Goal: Task Accomplishment & Management: Manage account settings

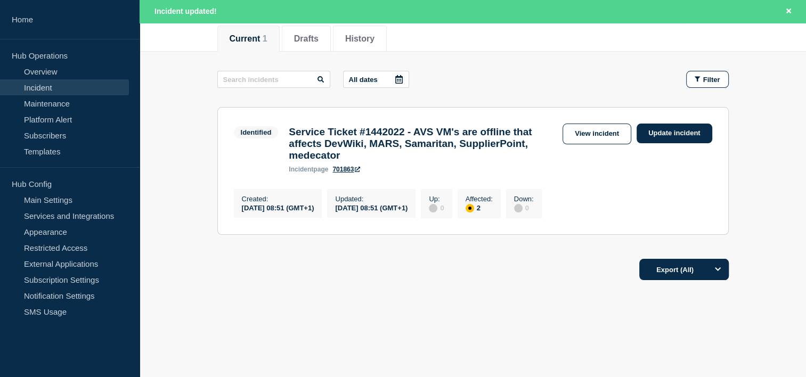
scroll to position [143, 0]
click at [608, 127] on link "View incident" at bounding box center [597, 134] width 69 height 21
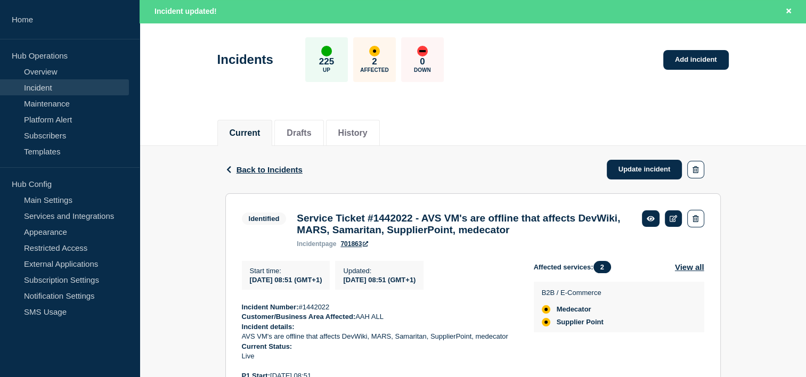
scroll to position [107, 0]
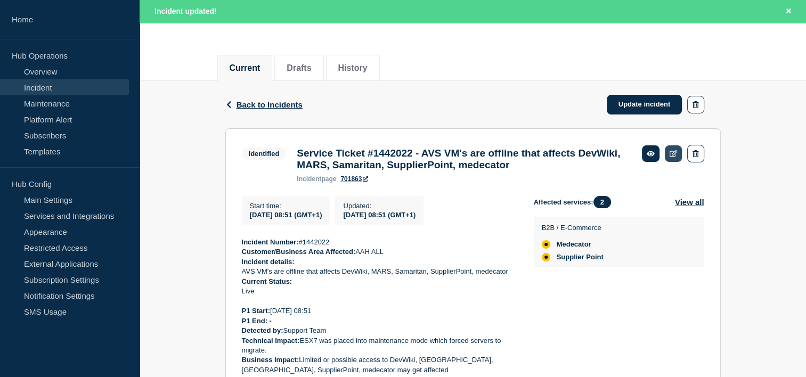
click at [675, 151] on icon at bounding box center [674, 153] width 8 height 7
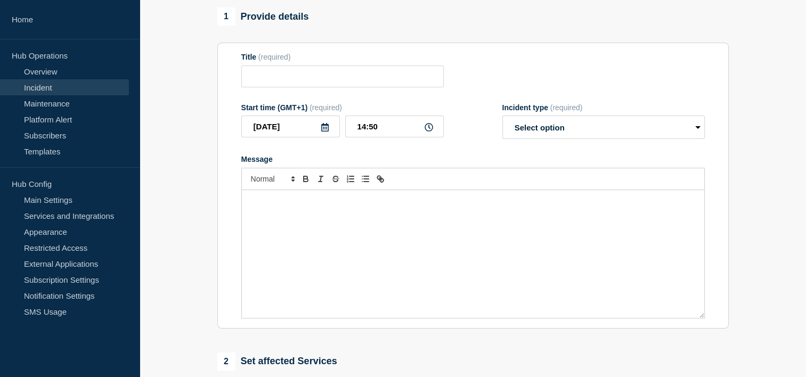
type input "Service Ticket #1442022 - AVS VM's are offline that affects DevWiki, MARS, Sama…"
type input "08:51"
select select "identified"
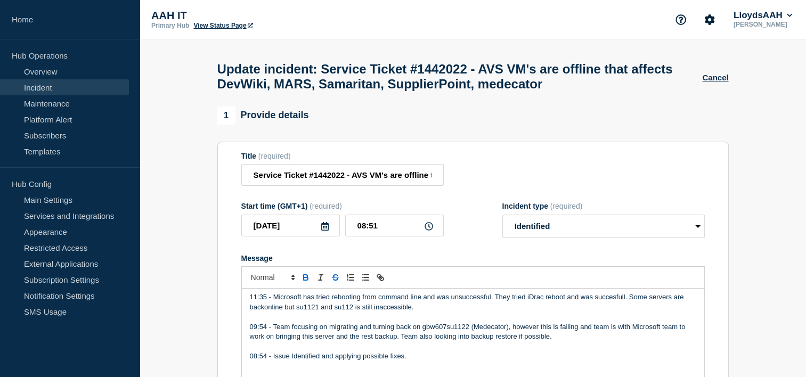
scroll to position [213, 0]
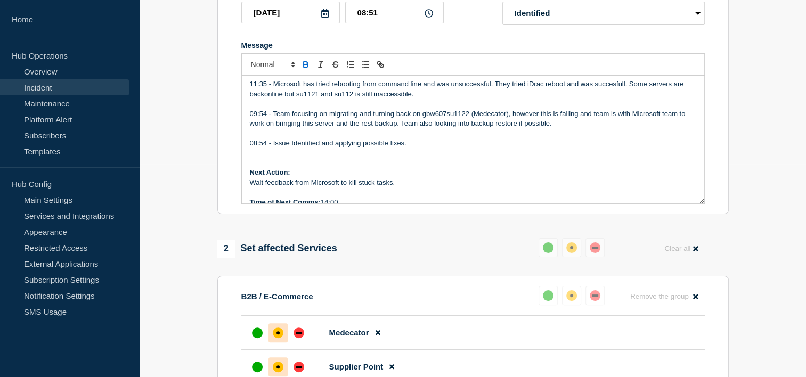
drag, startPoint x: 339, startPoint y: 200, endPoint x: 324, endPoint y: 202, distance: 14.5
click at [324, 202] on p "Time of Next Comms: 14:00" at bounding box center [473, 203] width 446 height 10
click at [367, 141] on p "08:54 - Issue Identified and applying possible fixes." at bounding box center [473, 144] width 446 height 10
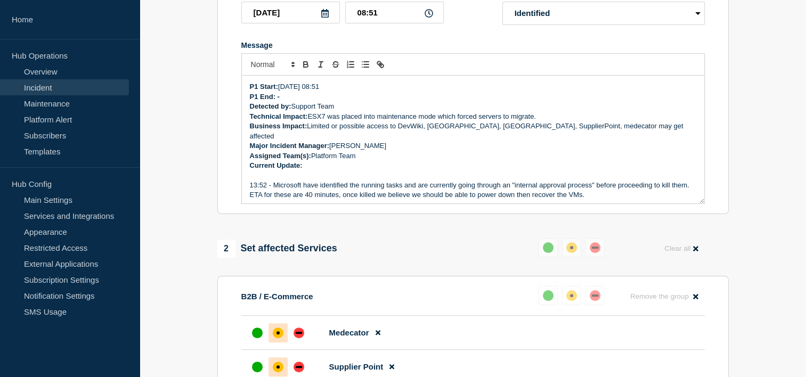
scroll to position [146, 0]
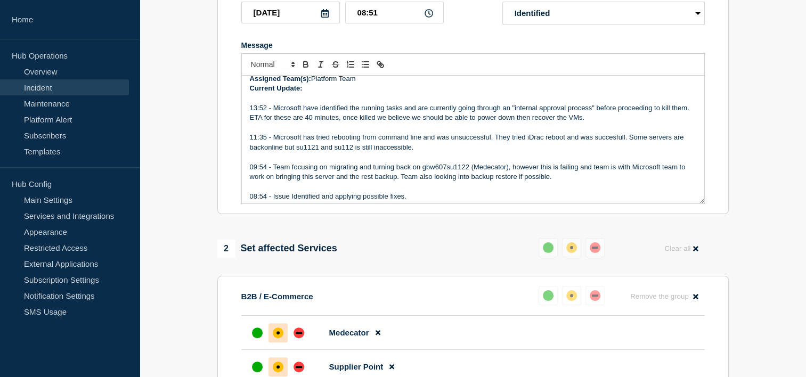
click at [436, 112] on p "13:52 - Microsoft have identified the running tasks and are currently going thr…" at bounding box center [473, 113] width 446 height 20
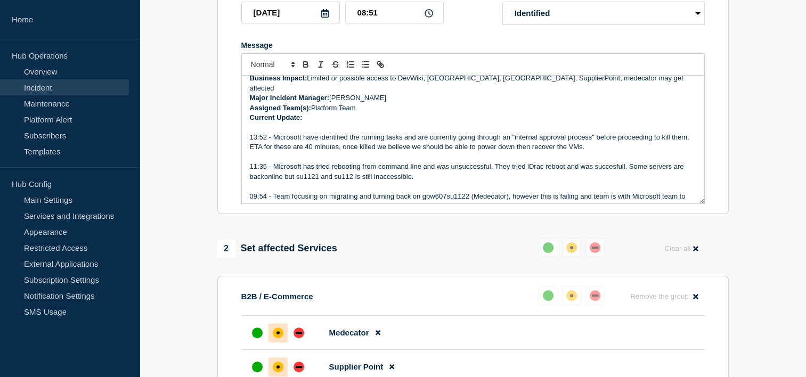
scroll to position [93, 0]
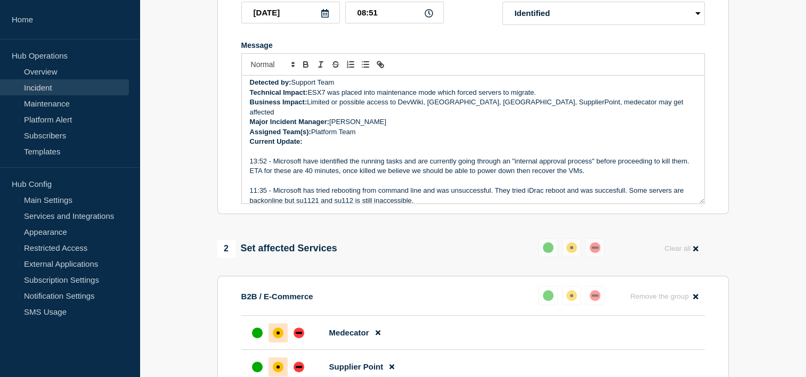
click at [319, 146] on p "Message" at bounding box center [473, 151] width 446 height 10
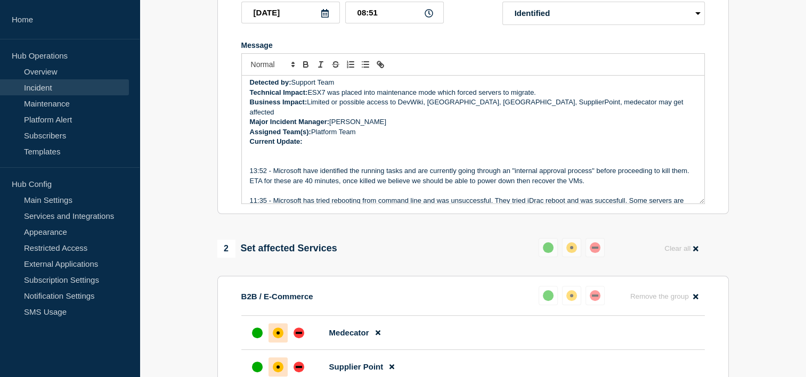
click at [254, 152] on p "Message" at bounding box center [473, 151] width 446 height 10
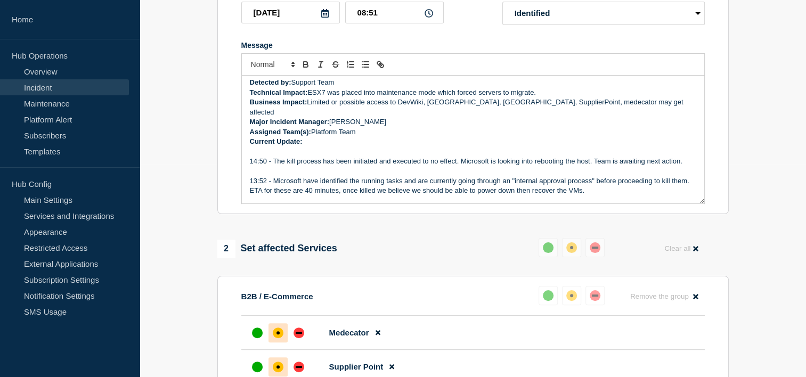
click at [625, 166] on p "Message" at bounding box center [473, 171] width 446 height 10
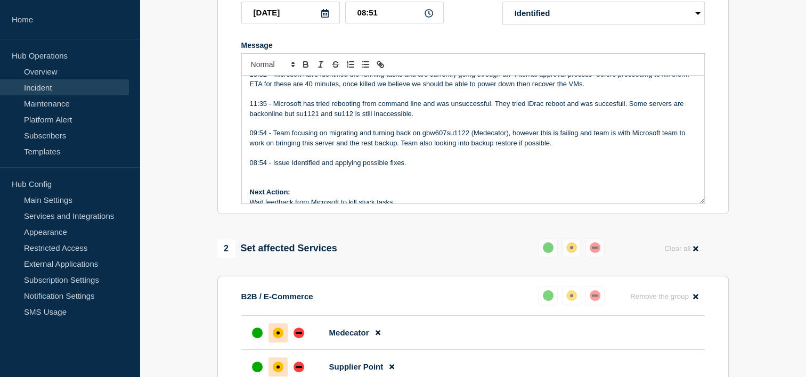
scroll to position [219, 0]
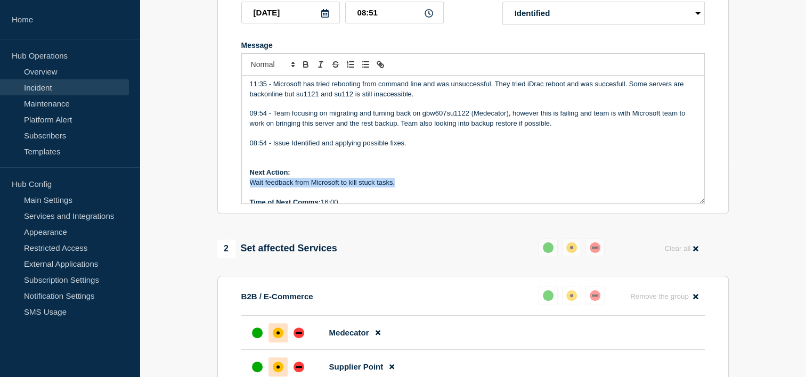
drag, startPoint x: 402, startPoint y: 181, endPoint x: 247, endPoint y: 178, distance: 154.5
click at [247, 178] on div "Incident Number: #1442022 Customer/Business Area Affected: AAH ALL Incident det…" at bounding box center [473, 140] width 462 height 128
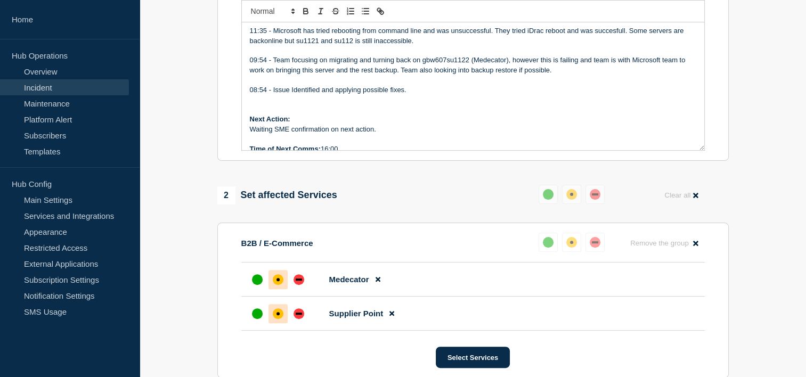
click at [356, 144] on p "Time of Next Comms: 16:00" at bounding box center [473, 149] width 446 height 10
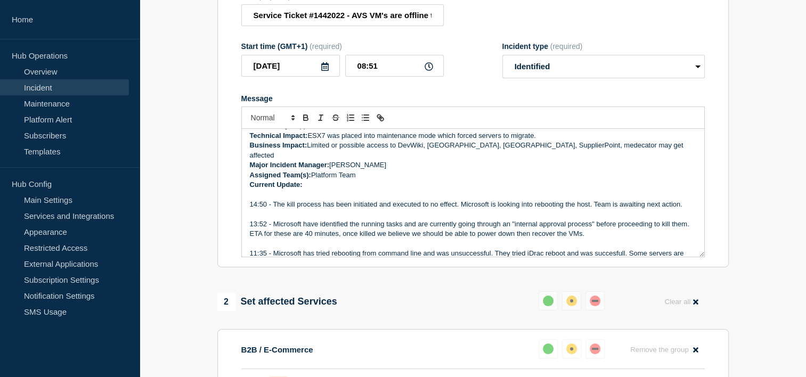
scroll to position [107, 0]
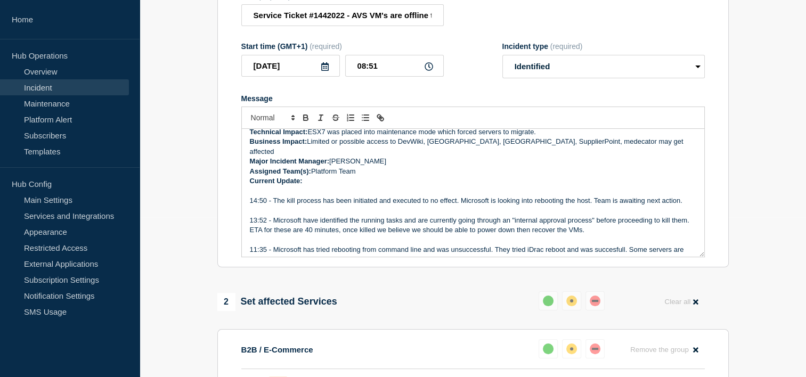
click at [428, 190] on p "Message" at bounding box center [473, 191] width 446 height 10
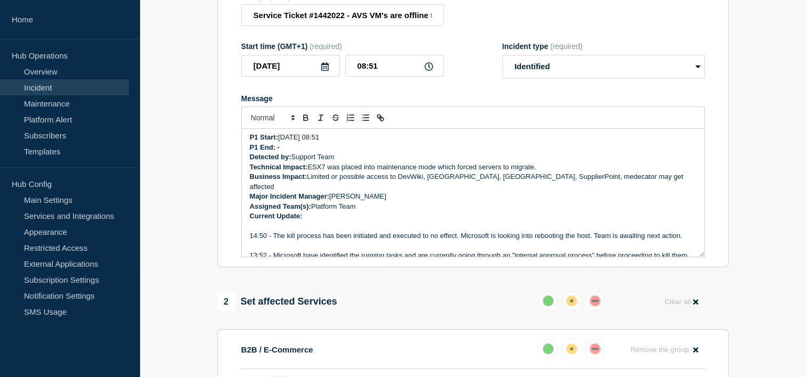
scroll to position [53, 0]
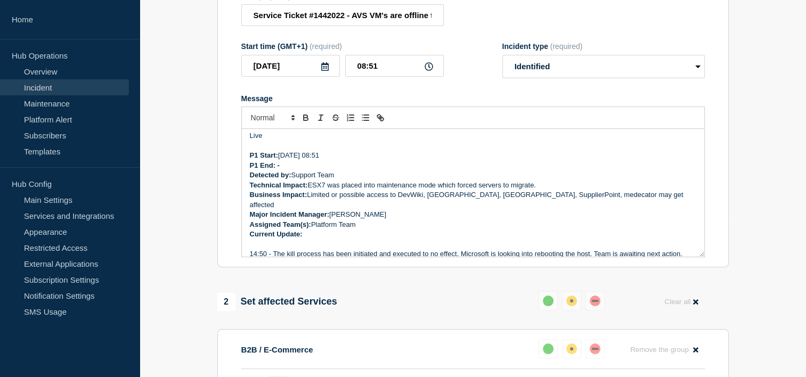
click at [394, 210] on p "Major Incident Manager: Alan Capistrano" at bounding box center [473, 215] width 446 height 10
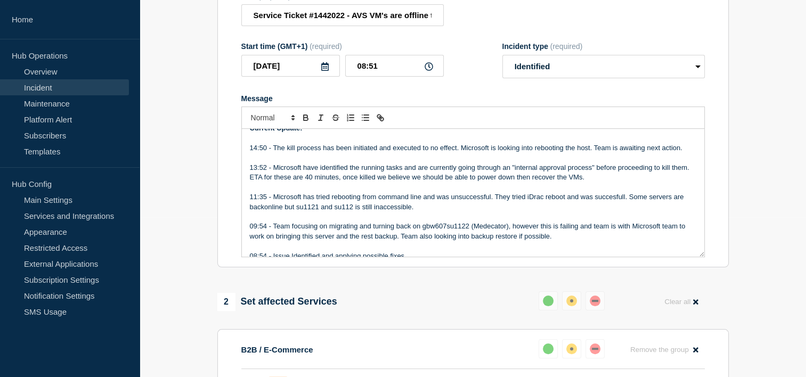
scroll to position [219, 0]
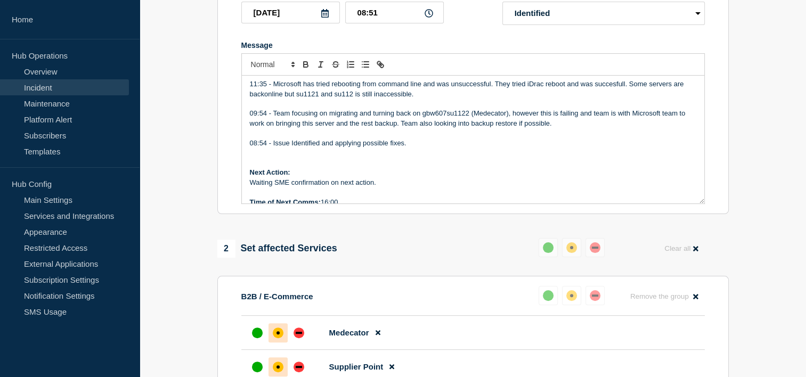
click at [381, 188] on p "Message" at bounding box center [473, 193] width 446 height 10
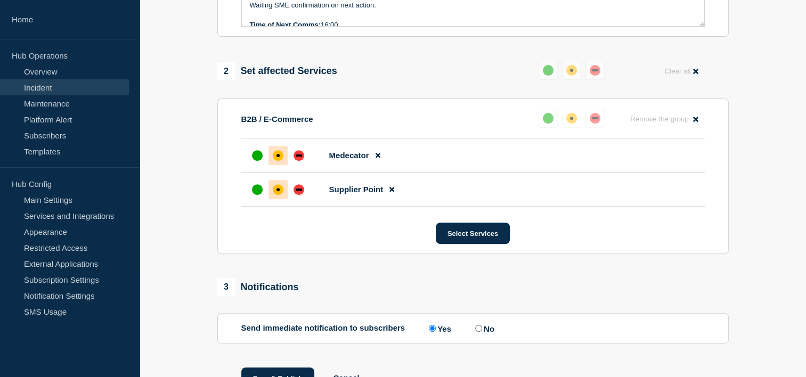
scroll to position [453, 0]
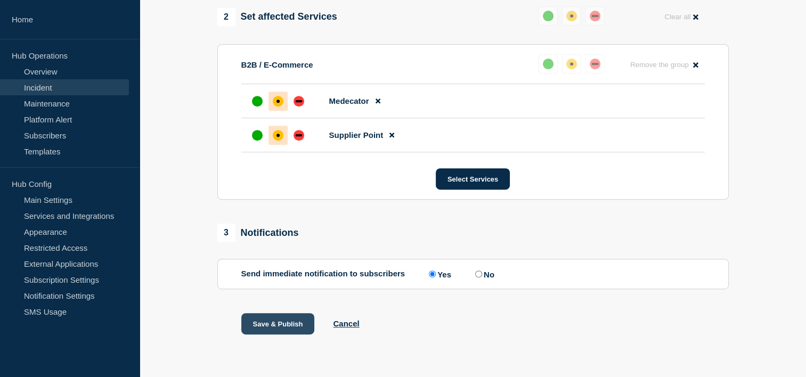
click at [300, 322] on button "Save & Publish" at bounding box center [278, 323] width 74 height 21
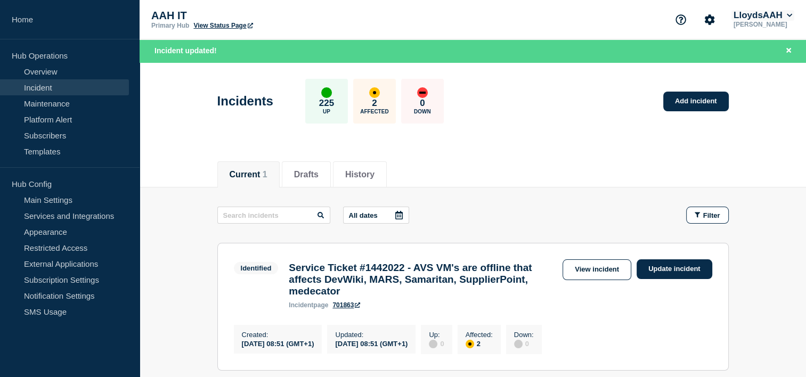
click at [780, 14] on button "LloydsAAH" at bounding box center [762, 15] width 63 height 11
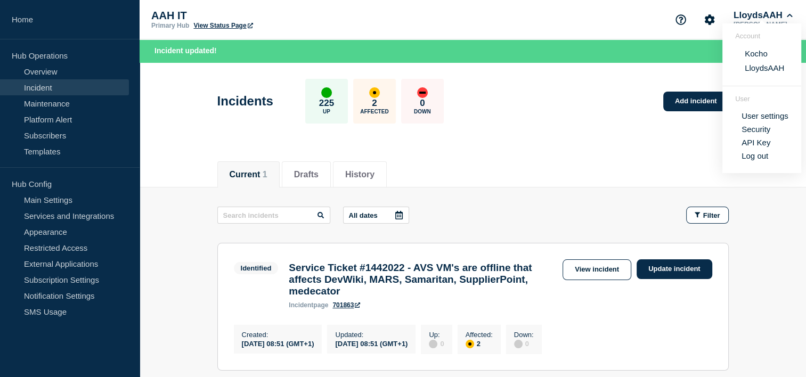
click at [563, 123] on div "Incidents 225 Up 2 Affected 0 Down Add incident" at bounding box center [472, 97] width 535 height 65
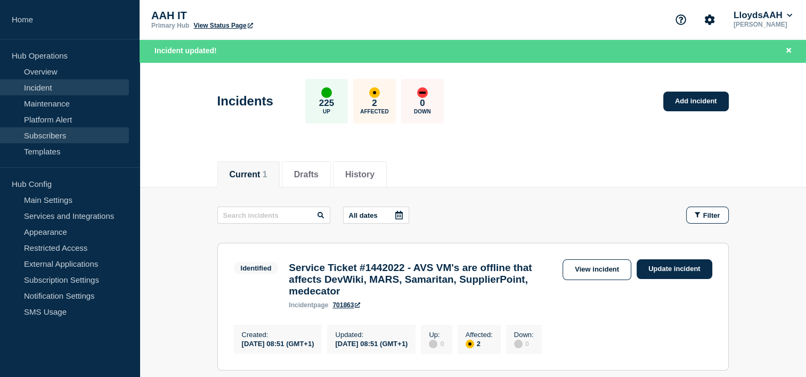
click at [55, 128] on link "Subscribers" at bounding box center [64, 135] width 129 height 16
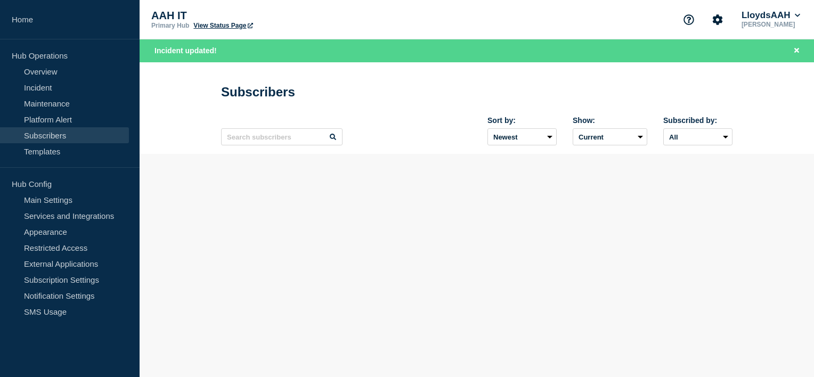
click at [773, 22] on p "[PERSON_NAME]" at bounding box center [770, 24] width 63 height 7
click at [796, 11] on button "LloydsAAH" at bounding box center [770, 15] width 63 height 11
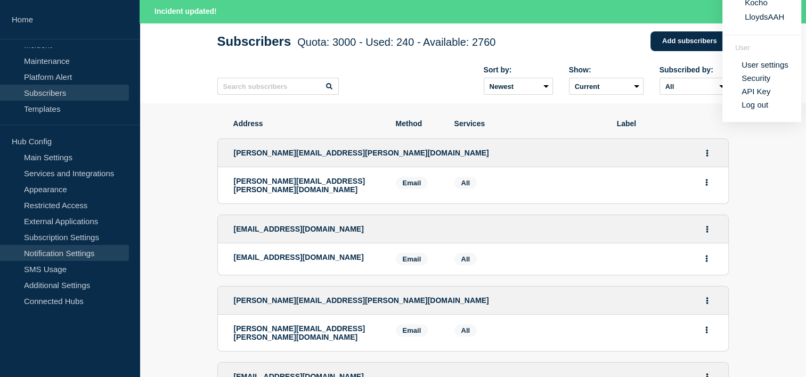
scroll to position [160, 0]
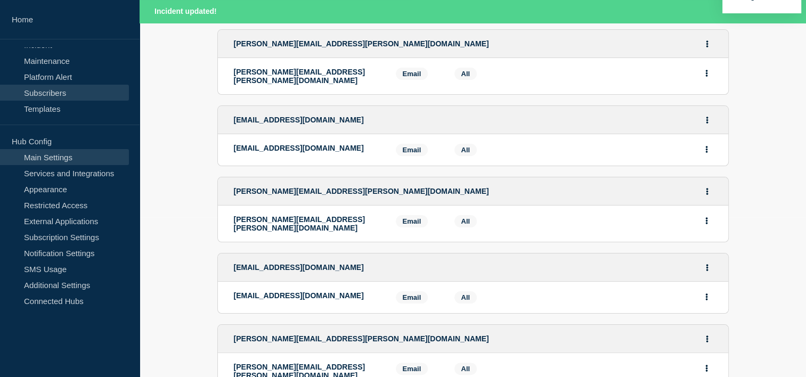
click at [54, 160] on link "Main Settings" at bounding box center [64, 157] width 129 height 16
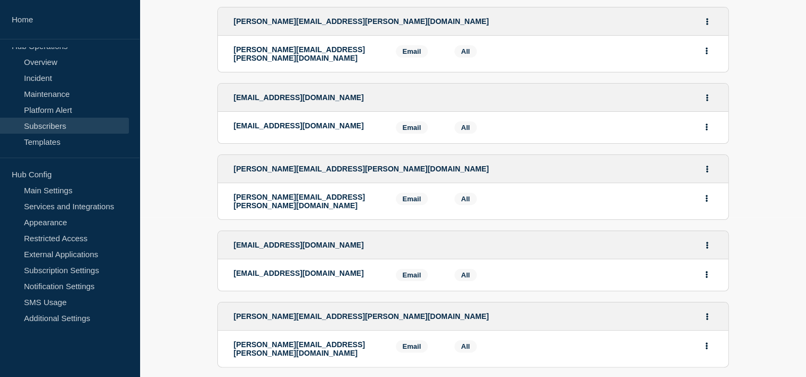
scroll to position [0, 0]
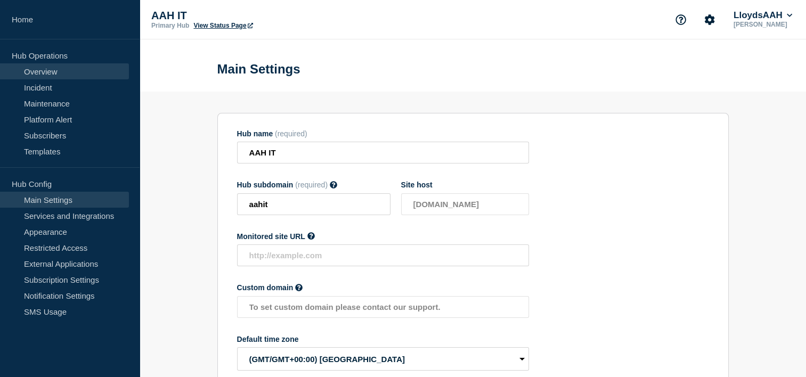
click at [47, 70] on link "Overview" at bounding box center [64, 71] width 129 height 16
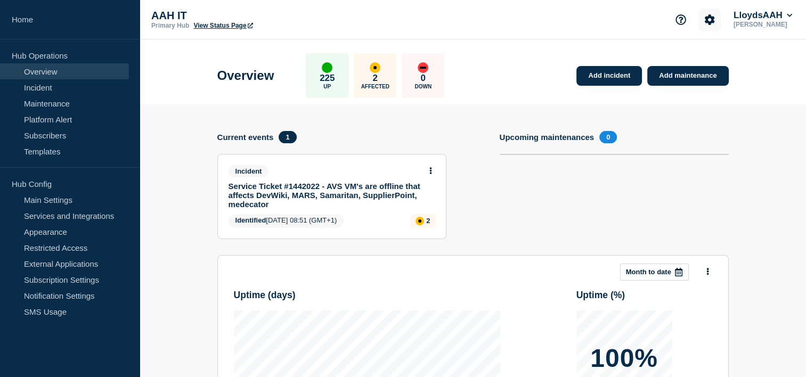
click at [701, 20] on button "Account settings" at bounding box center [709, 20] width 22 height 22
click at [713, 61] on link "Team Members" at bounding box center [709, 63] width 55 height 9
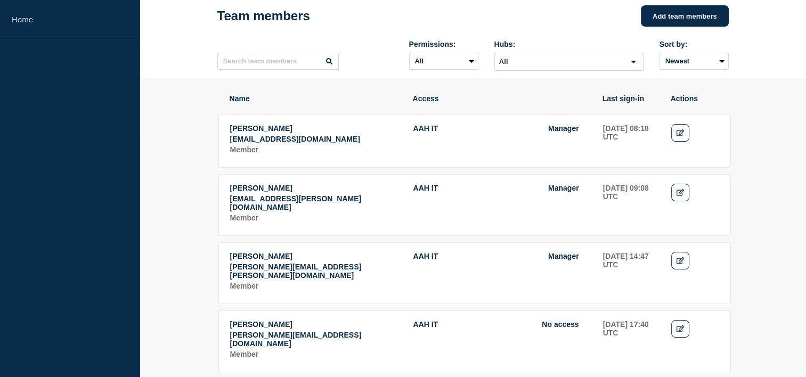
scroll to position [107, 0]
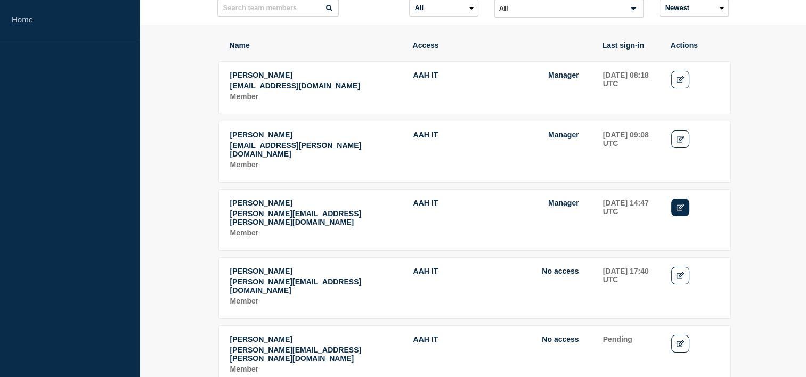
click at [683, 211] on icon "Edit" at bounding box center [681, 207] width 8 height 7
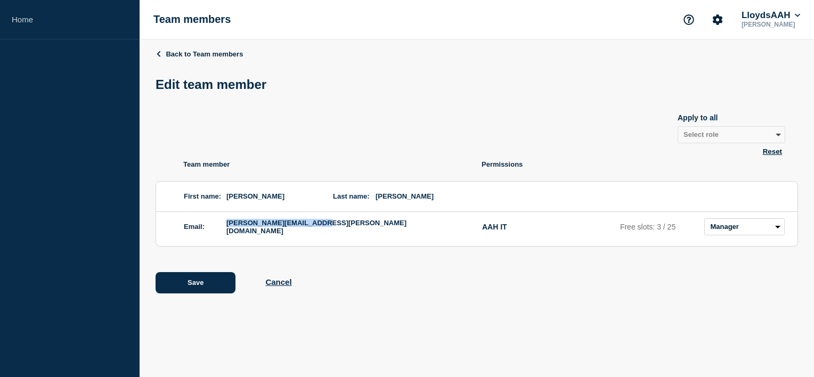
drag, startPoint x: 226, startPoint y: 229, endPoint x: 311, endPoint y: 234, distance: 84.3
click at [311, 234] on span "chris.slater@kocho.co.uk" at bounding box center [343, 226] width 234 height 17
copy span "chris.slater@kocho.co.uk"
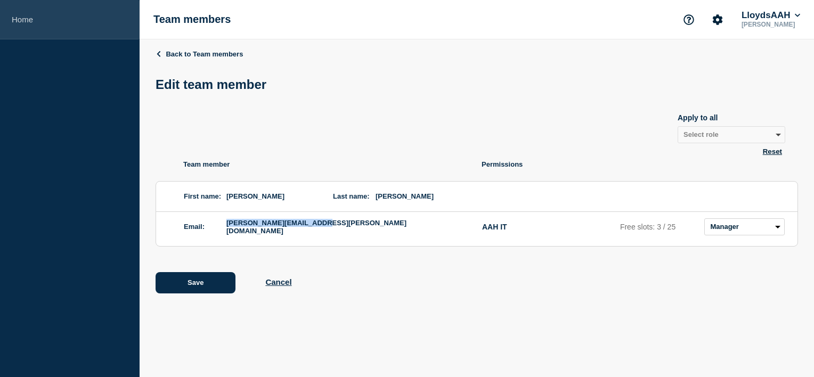
click at [30, 21] on link "Home" at bounding box center [70, 19] width 140 height 39
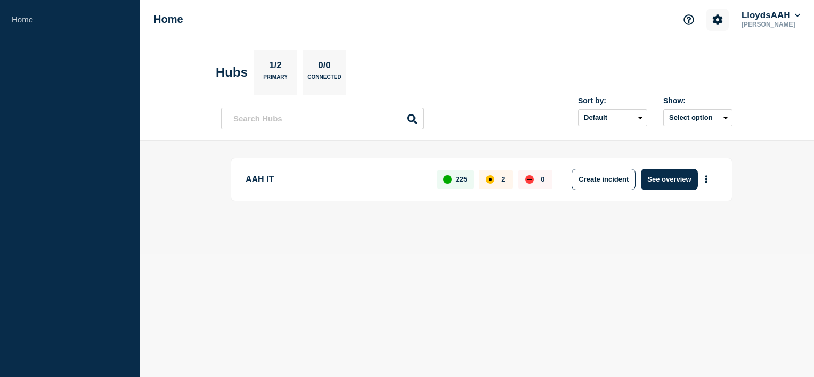
click at [715, 25] on button "Account settings" at bounding box center [717, 20] width 22 height 22
click at [476, 99] on div "Sort by: Default Last added Last updated Most active A-Z Show: Select option" at bounding box center [476, 113] width 511 height 31
click at [767, 25] on p "[PERSON_NAME]" at bounding box center [770, 24] width 63 height 7
click at [786, 11] on button "LloydsAAH" at bounding box center [770, 15] width 63 height 11
click at [639, 77] on section "Hubs 1/2 Primary 0/0 Connected" at bounding box center [477, 72] width 522 height 45
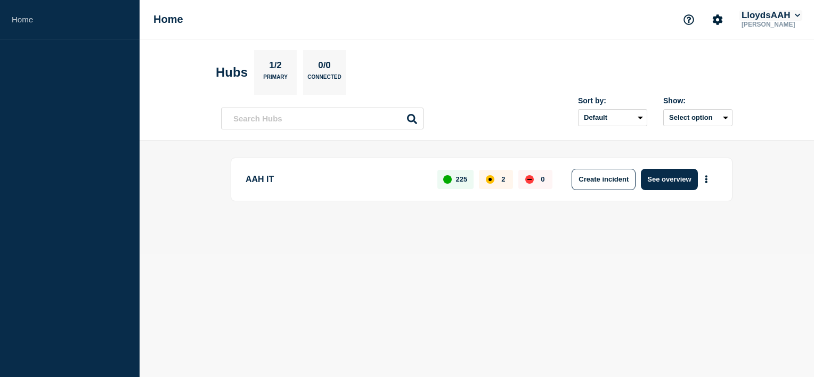
click at [793, 17] on button "LloydsAAH" at bounding box center [770, 15] width 63 height 11
click at [771, 58] on button "Kocho" at bounding box center [764, 53] width 29 height 10
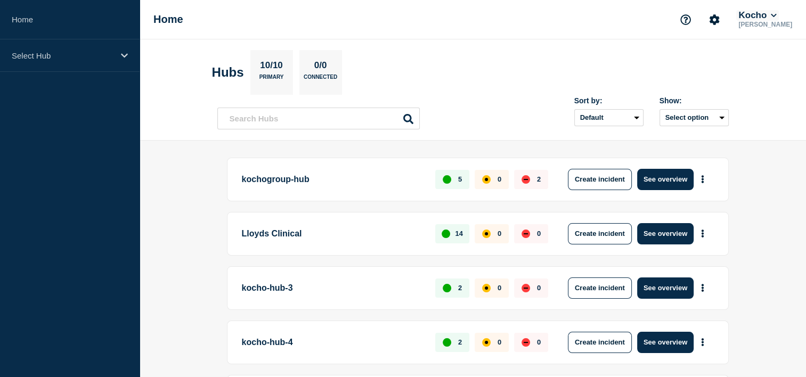
click at [772, 15] on button "Kocho" at bounding box center [757, 15] width 42 height 11
click at [755, 67] on button "LloydsAAH" at bounding box center [769, 68] width 46 height 10
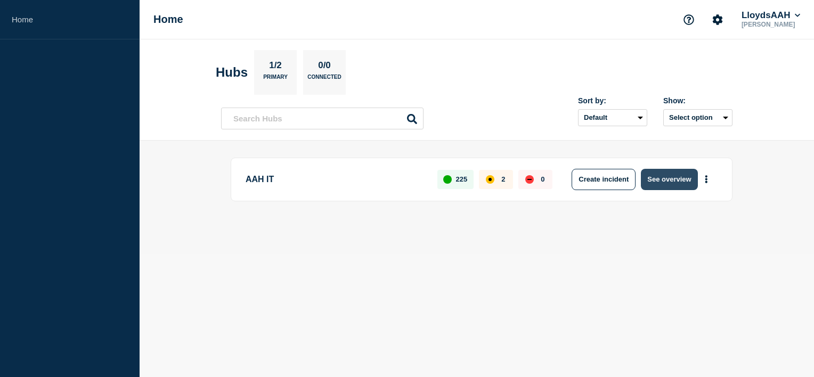
click at [673, 180] on button "See overview" at bounding box center [669, 179] width 56 height 21
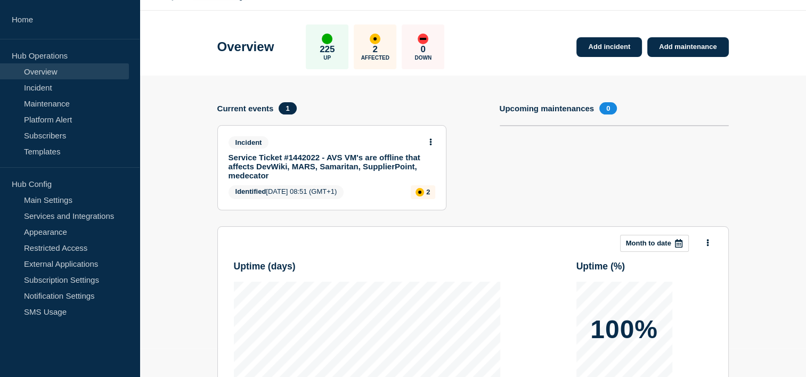
scroll to position [53, 0]
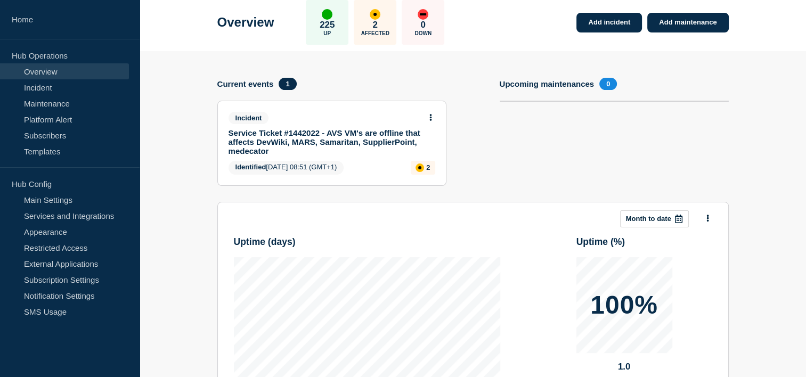
click at [317, 137] on link "Service Ticket #1442022 - AVS VM's are offline that affects DevWiki, MARS, Sama…" at bounding box center [325, 141] width 192 height 27
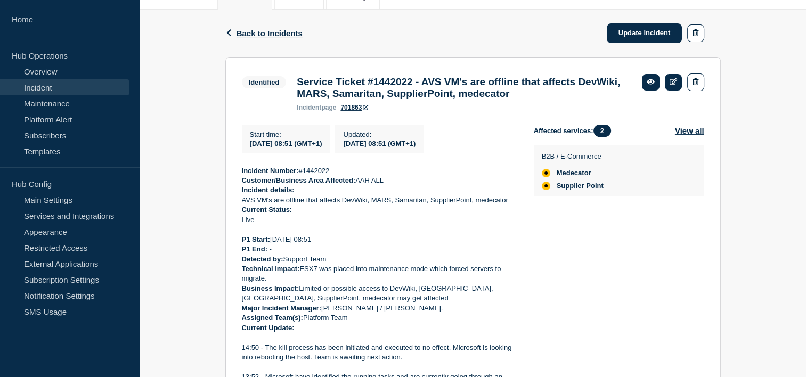
scroll to position [213, 0]
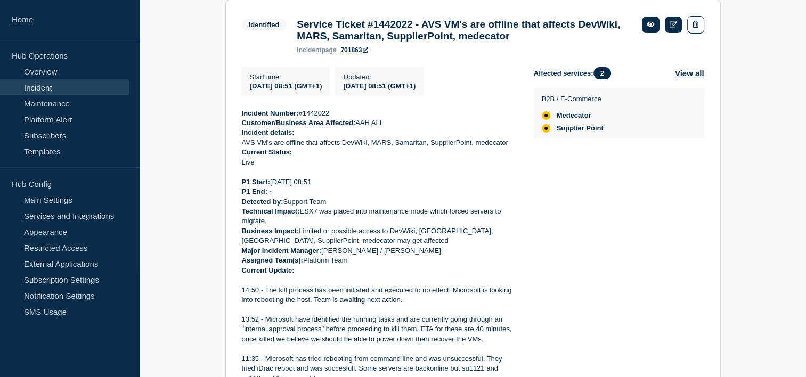
click at [412, 183] on p "P1 Start: 20/8/2025 08:51" at bounding box center [379, 182] width 275 height 10
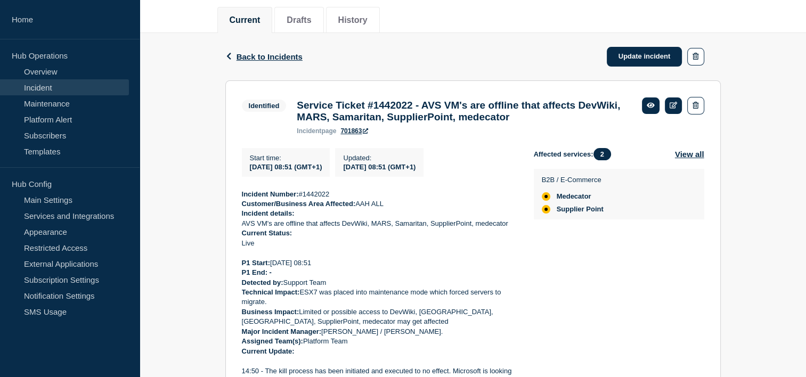
scroll to position [107, 0]
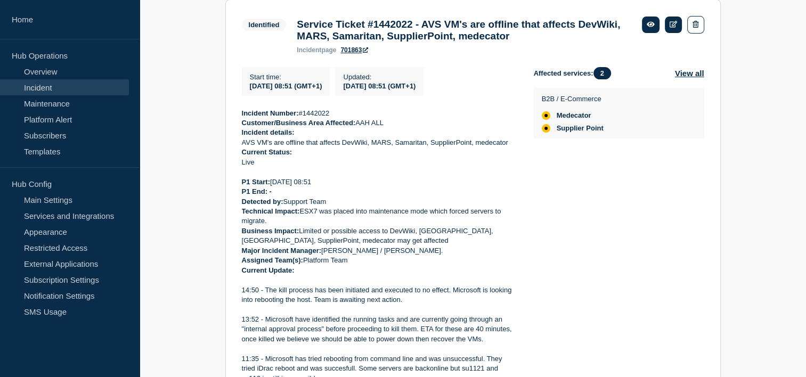
click at [377, 197] on p "P1 End: -" at bounding box center [379, 192] width 275 height 10
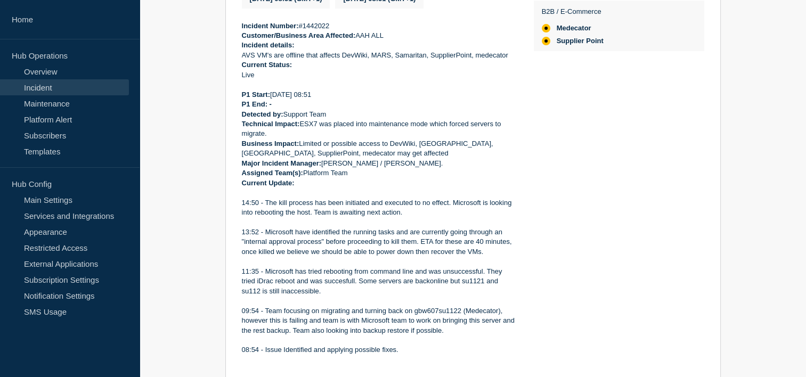
scroll to position [320, 0]
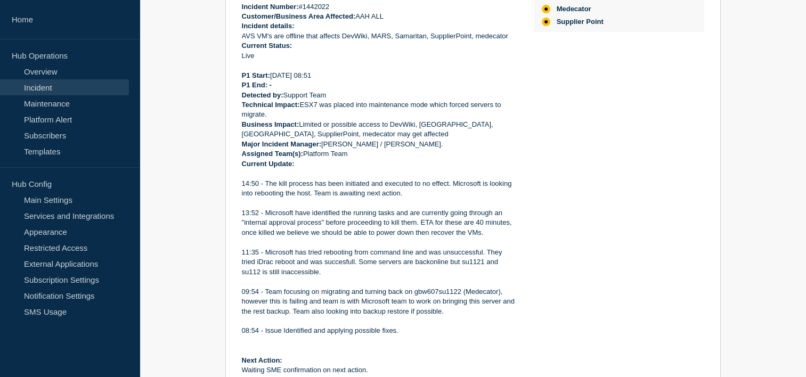
click at [405, 208] on p at bounding box center [379, 204] width 275 height 10
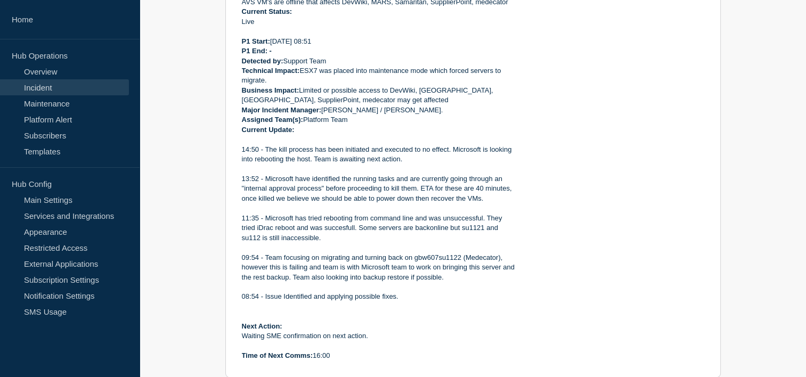
scroll to position [373, 0]
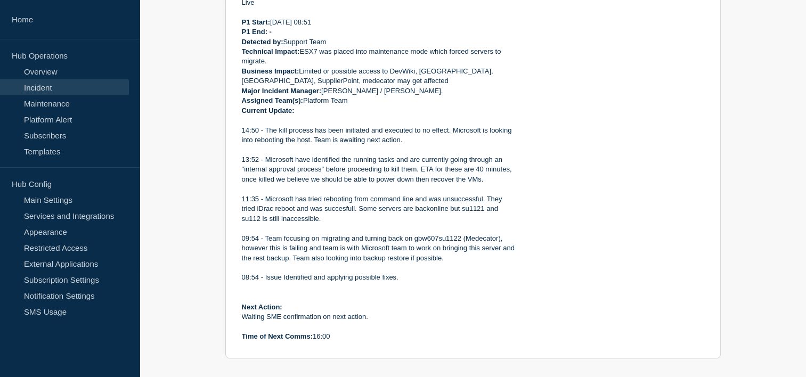
click at [412, 215] on p "11:35 - Microsoft has tried rebooting from command line and was unsuccessful. T…" at bounding box center [379, 208] width 275 height 29
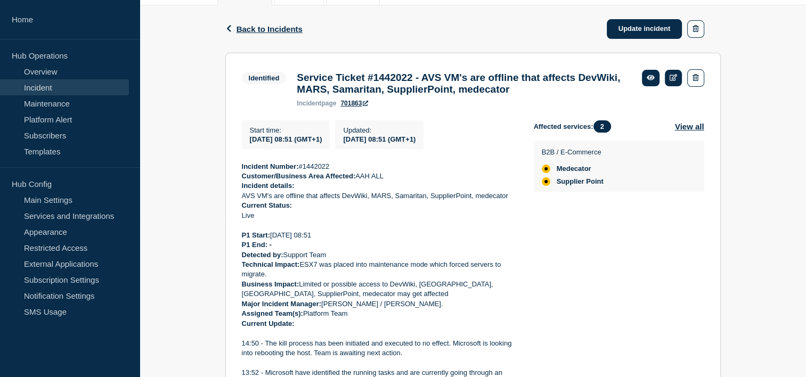
scroll to position [107, 0]
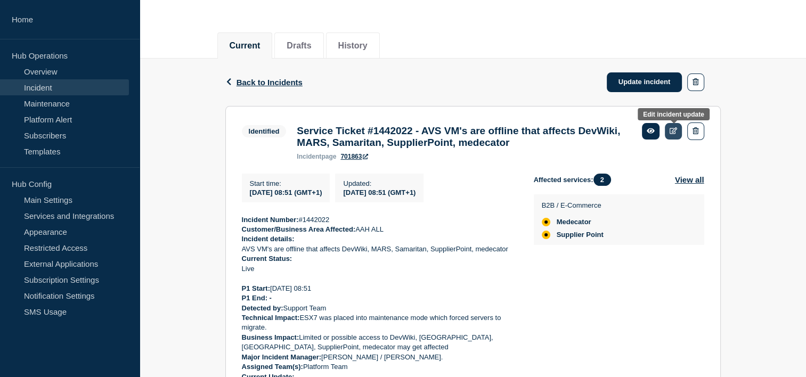
click at [675, 133] on icon at bounding box center [674, 130] width 8 height 7
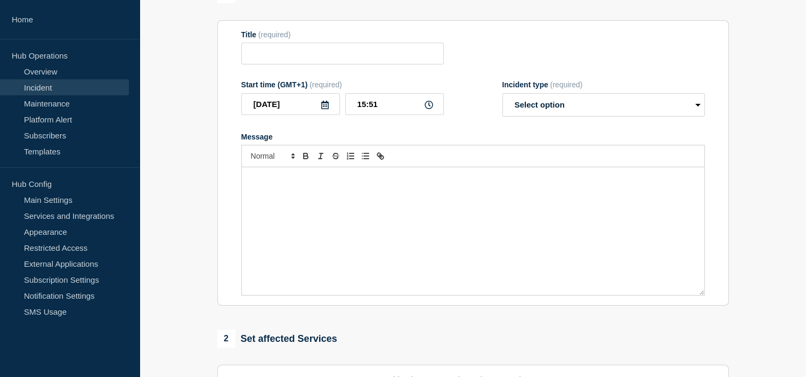
type input "Service Ticket #1442022 - AVS VM's are offline that affects DevWiki, MARS, Sama…"
type input "08:51"
select select "identified"
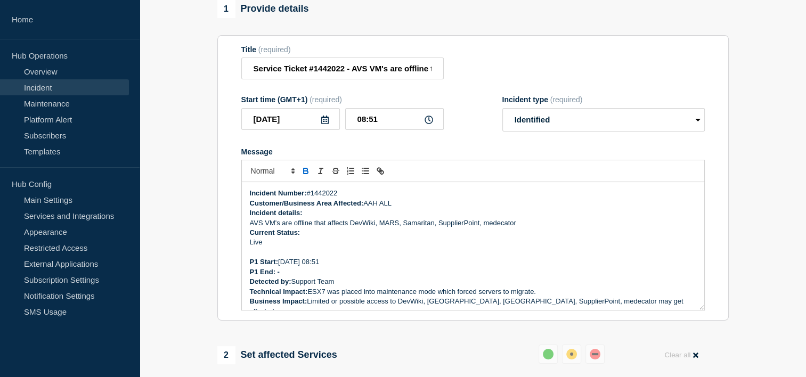
click at [324, 247] on p "Live" at bounding box center [473, 243] width 446 height 10
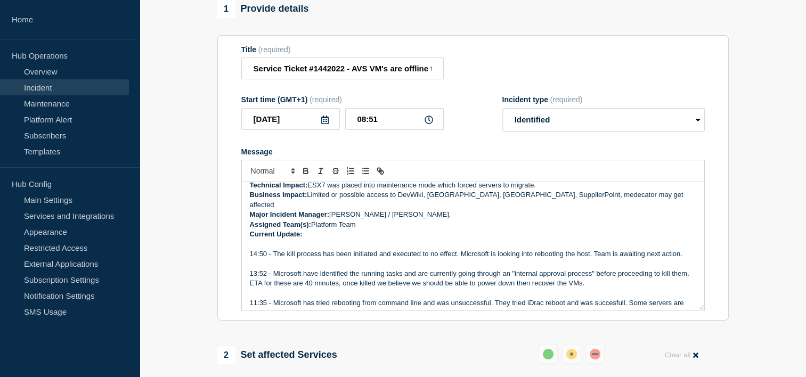
click at [322, 239] on p "Message" at bounding box center [473, 244] width 446 height 10
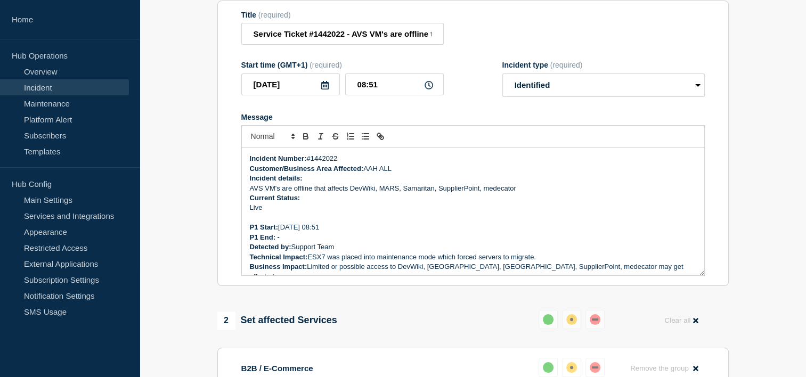
scroll to position [0, 0]
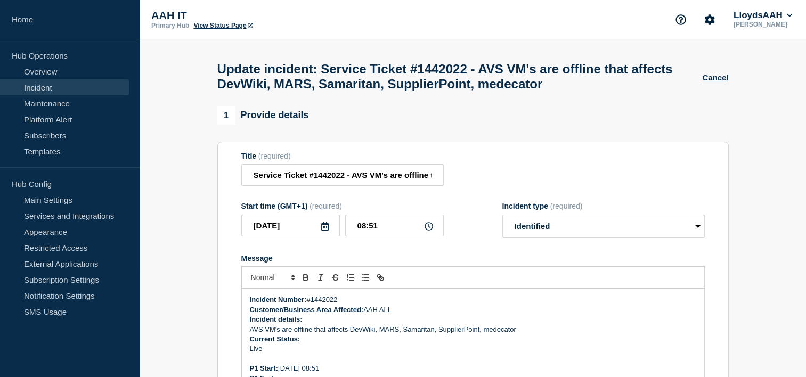
click at [50, 86] on link "Incident" at bounding box center [64, 87] width 129 height 16
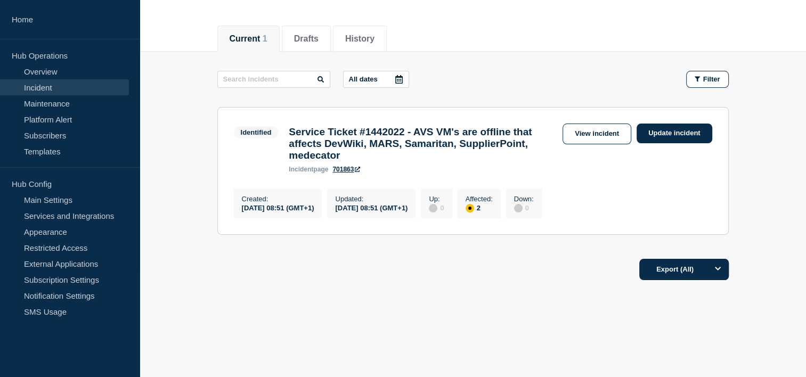
scroll to position [121, 0]
click at [580, 134] on link "View incident" at bounding box center [597, 134] width 69 height 21
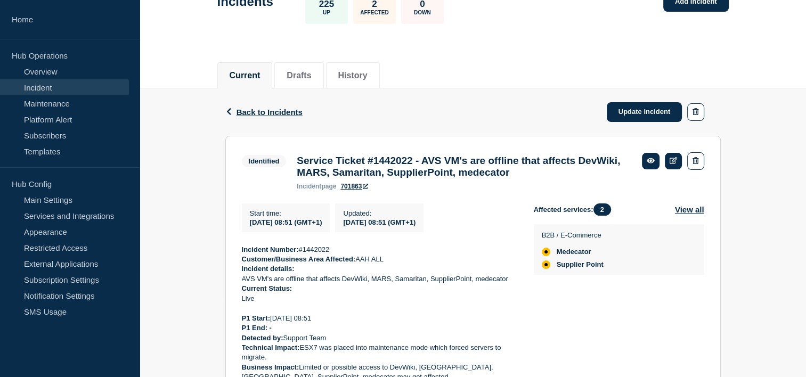
scroll to position [53, 0]
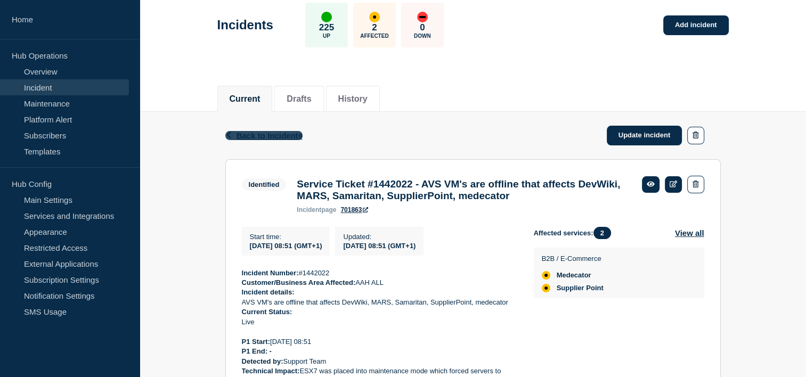
click at [254, 132] on span "Back to Incidents" at bounding box center [270, 135] width 66 height 9
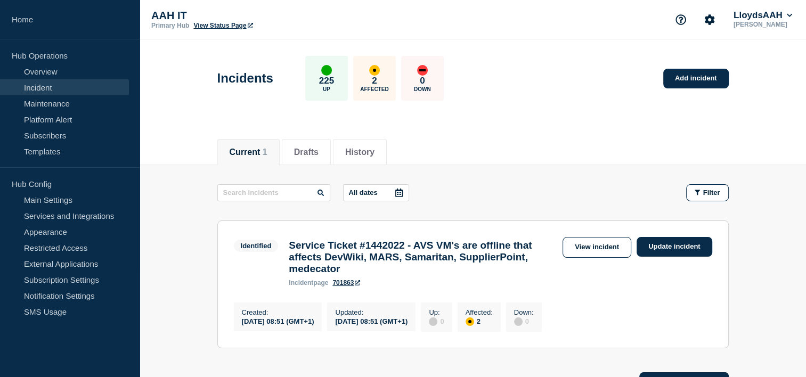
scroll to position [53, 0]
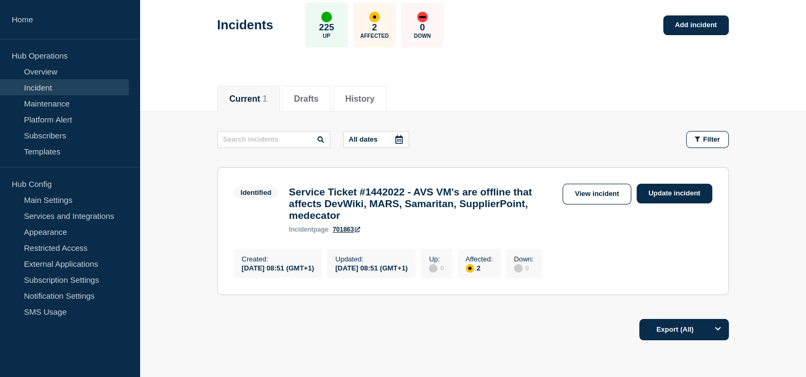
click at [331, 190] on h3 "Service Ticket #1442022 - AVS VM's are offline that affects DevWiki, MARS, Sama…" at bounding box center [423, 203] width 268 height 35
click at [586, 195] on link "View incident" at bounding box center [597, 194] width 69 height 21
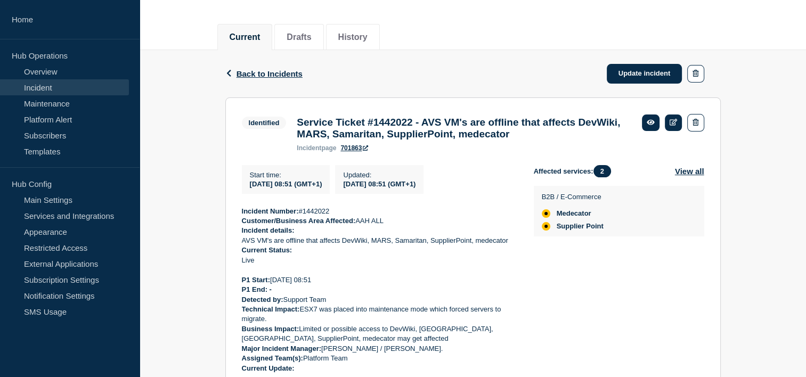
scroll to position [160, 0]
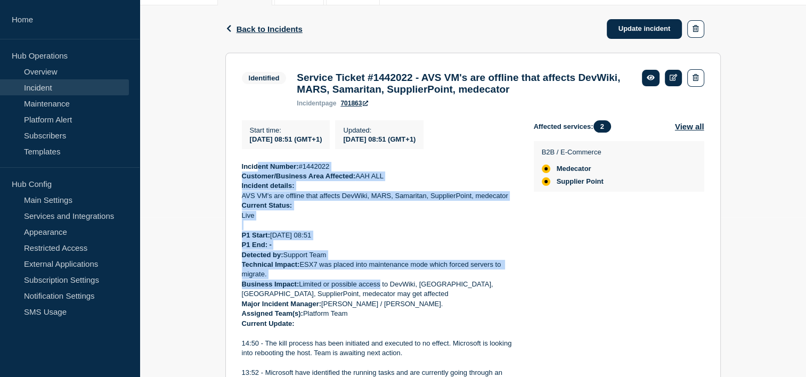
drag, startPoint x: 261, startPoint y: 182, endPoint x: 382, endPoint y: 287, distance: 160.1
click at [382, 287] on div "Incident Number: #1442022 Customer/Business Area Affected: AAH ALL Incident det…" at bounding box center [379, 358] width 275 height 393
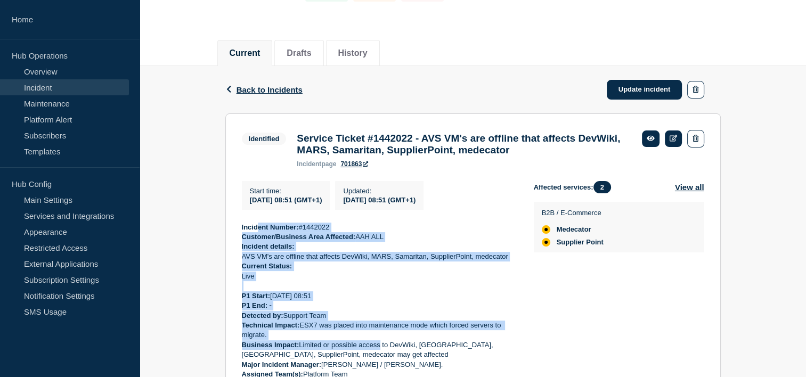
scroll to position [53, 0]
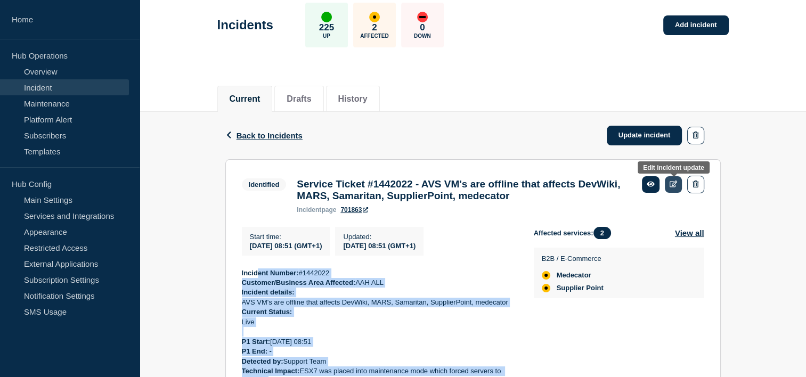
click at [674, 183] on icon at bounding box center [674, 184] width 8 height 7
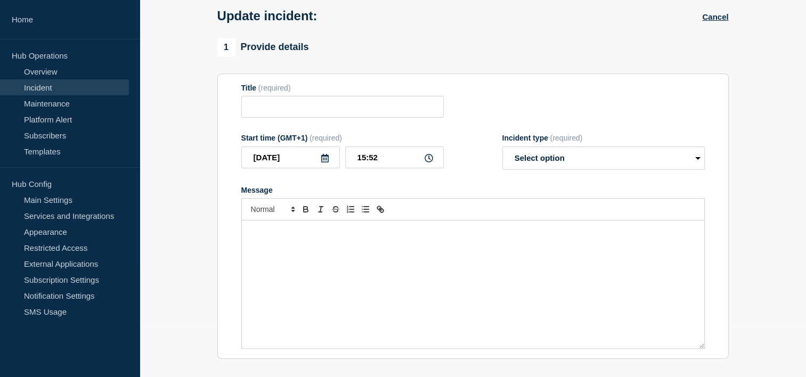
type input "Service Ticket #1442022 - AVS VM's are offline that affects DevWiki, MARS, Sama…"
type input "08:51"
select select "identified"
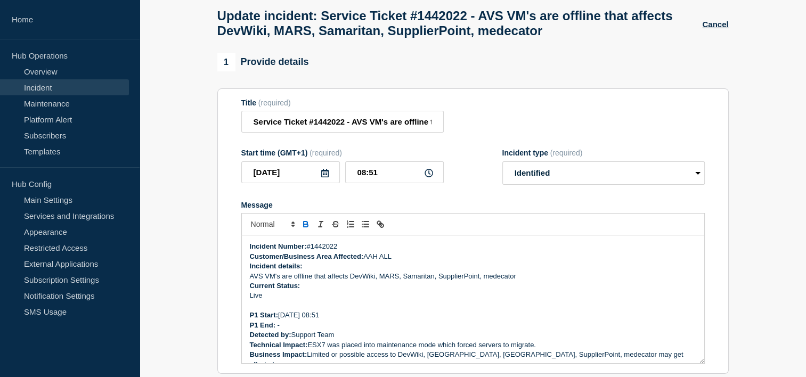
click at [398, 281] on p "AVS VM's are offline that affects DevWiki, MARS, Samaritan, SupplierPoint, mede…" at bounding box center [473, 277] width 446 height 10
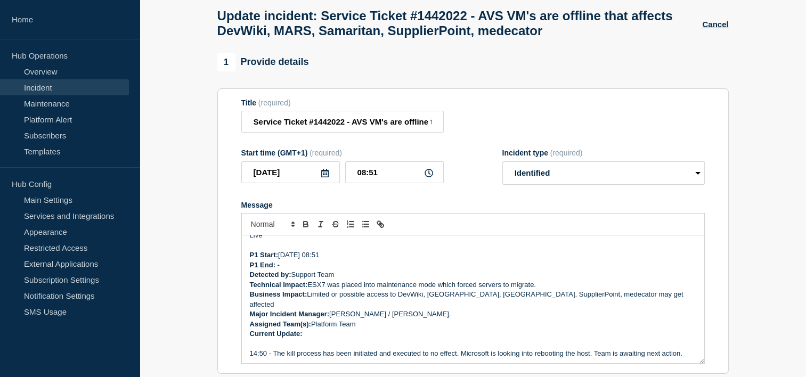
scroll to position [107, 0]
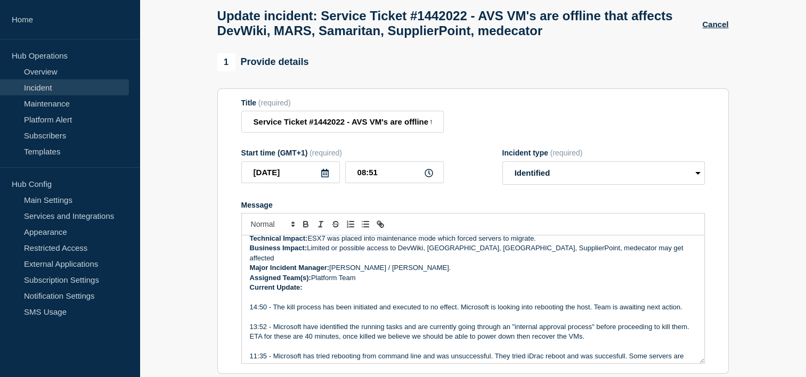
click at [311, 283] on p "Current Update:" at bounding box center [473, 288] width 446 height 10
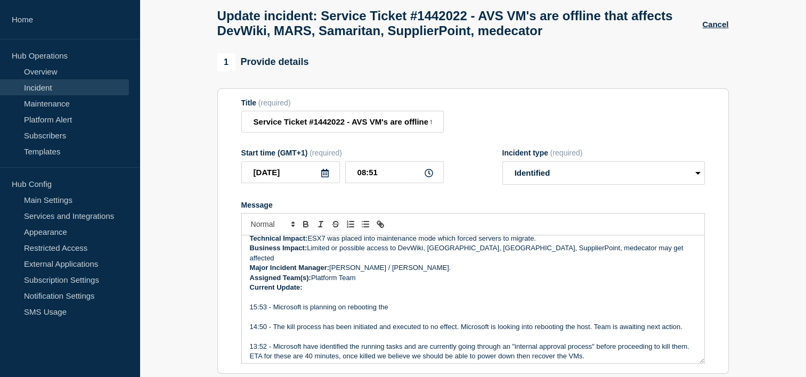
click at [403, 312] on p "Message" at bounding box center [473, 317] width 446 height 10
click at [403, 307] on p "15:53 - Microsoft is planning on rebooting the" at bounding box center [473, 308] width 446 height 10
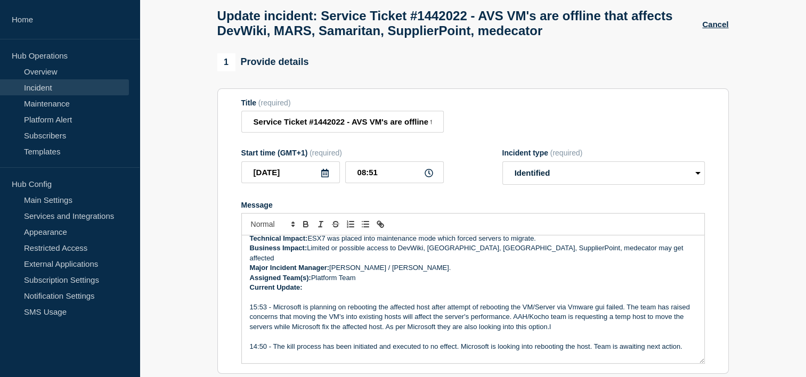
click at [631, 318] on p "15:53 - Microsoft is planning on rebooting the affected host after attempt of r…" at bounding box center [473, 317] width 446 height 29
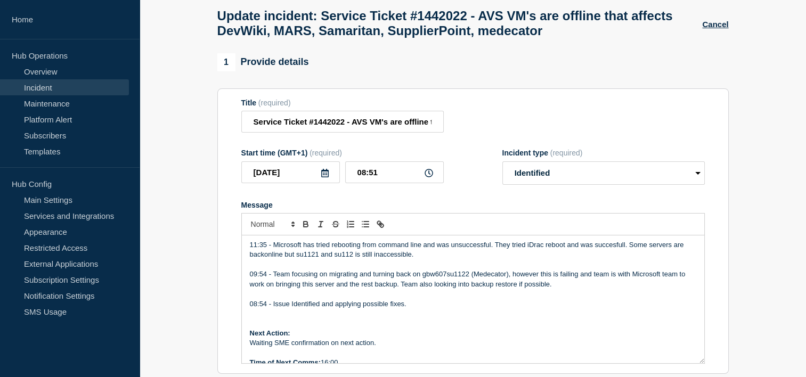
scroll to position [258, 0]
drag, startPoint x: 306, startPoint y: 349, endPoint x: 245, endPoint y: 338, distance: 61.8
click at [245, 338] on div "Incident Number: #1442022 Customer/Business Area Affected: AAH ALL Incident det…" at bounding box center [473, 299] width 462 height 128
click at [327, 361] on p "Time of Next Comms: 16:00" at bounding box center [473, 362] width 446 height 10
click at [330, 357] on p "Time of Next Comms: 16:00" at bounding box center [473, 362] width 446 height 10
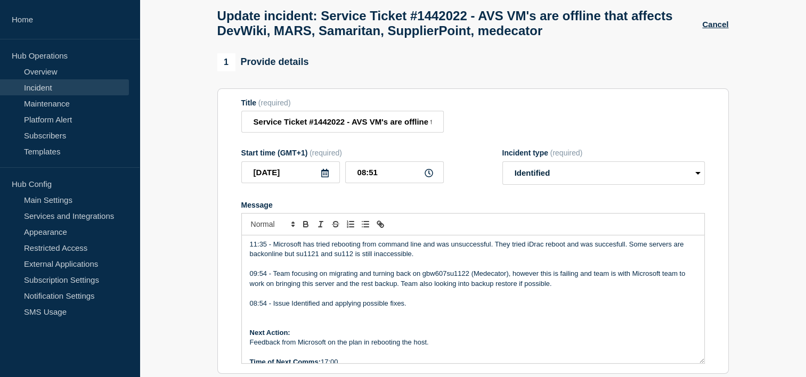
click at [435, 311] on p "Message" at bounding box center [473, 313] width 446 height 10
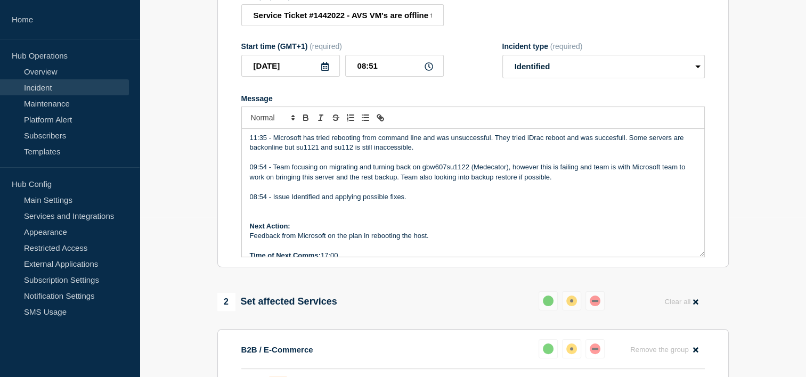
click at [360, 247] on p "Message" at bounding box center [473, 246] width 446 height 10
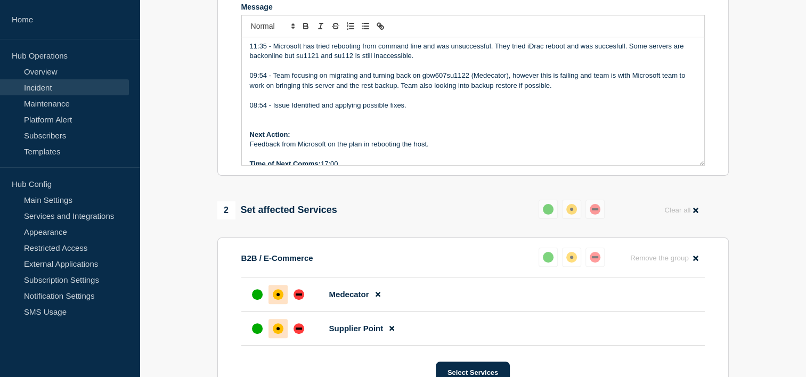
scroll to position [320, 0]
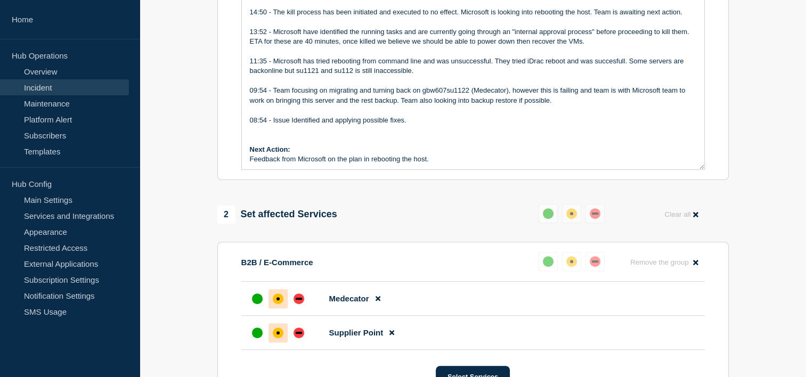
drag, startPoint x: 699, startPoint y: 101, endPoint x: 691, endPoint y: 185, distance: 84.5
click at [691, 169] on div "Incident Number: #1442022 Customer/Business Area Affected: AAH ALL Incident det…" at bounding box center [473, 69] width 462 height 200
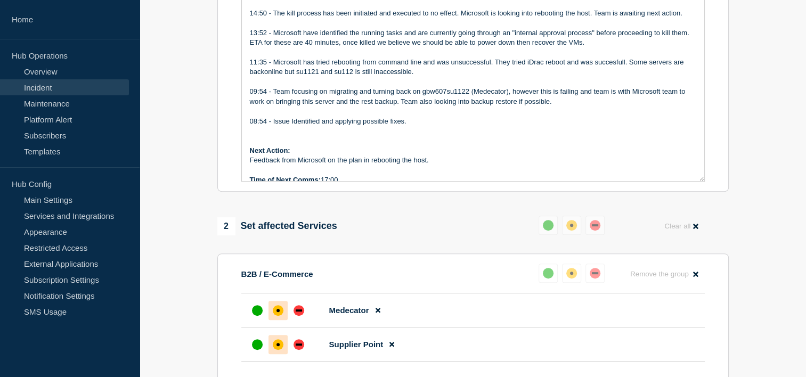
click at [445, 111] on p "Message" at bounding box center [473, 112] width 446 height 10
click at [416, 166] on p "Message" at bounding box center [473, 171] width 446 height 10
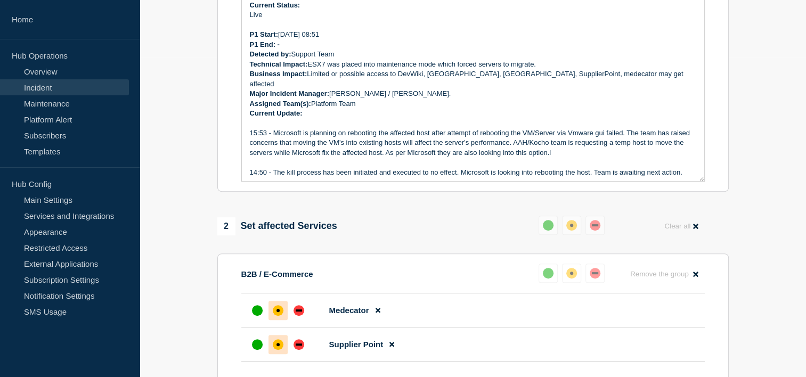
scroll to position [14, 0]
click at [592, 147] on p "15:53 - Microsoft is planning on rebooting the affected host after attempt of r…" at bounding box center [473, 143] width 446 height 29
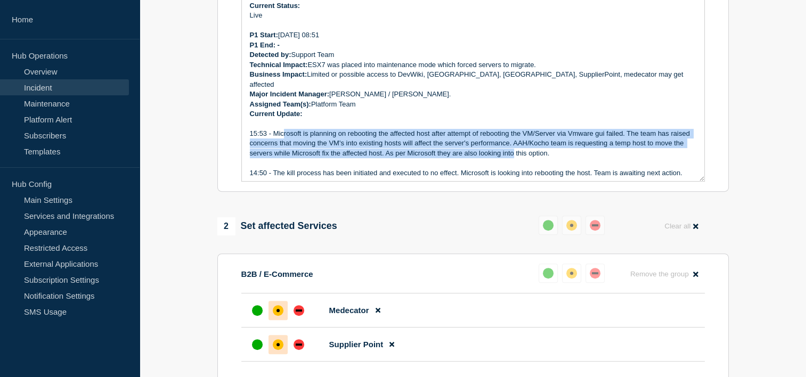
drag, startPoint x: 284, startPoint y: 134, endPoint x: 544, endPoint y: 145, distance: 260.7
click at [544, 145] on p "15:53 - Microsoft is planning on rebooting the affected host after attempt of r…" at bounding box center [473, 143] width 446 height 29
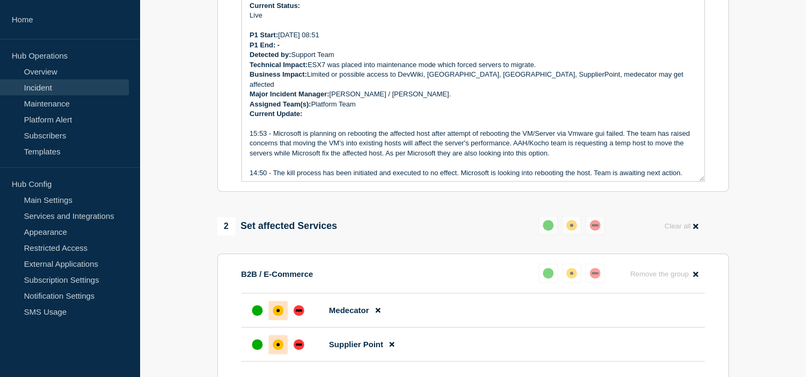
click at [590, 152] on p "15:53 - Microsoft is planning on rebooting the affected host after attempt of r…" at bounding box center [473, 143] width 446 height 29
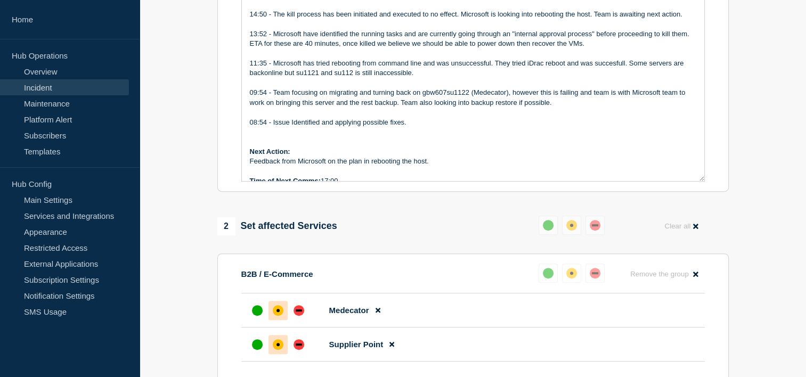
scroll to position [174, 0]
click at [430, 156] on p "Feedback from Microsoft on the plan in rebooting the host." at bounding box center [473, 161] width 446 height 10
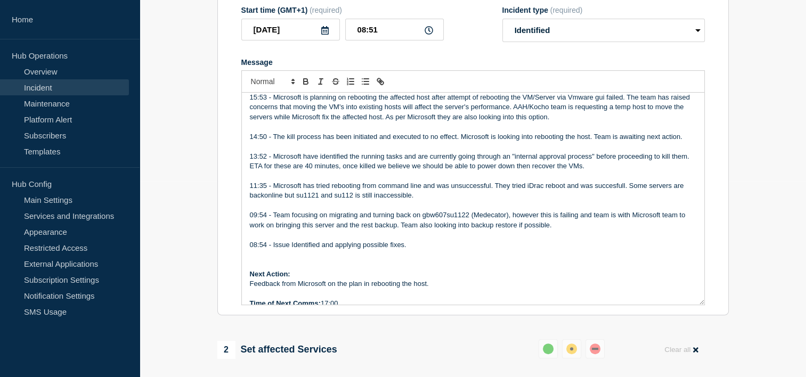
scroll to position [213, 0]
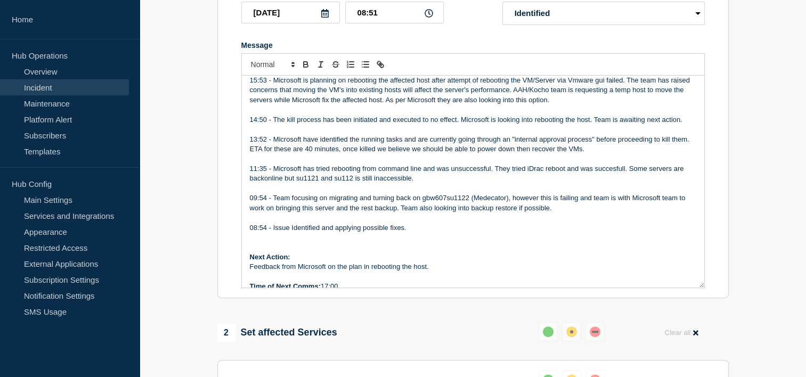
click at [326, 129] on p "Message" at bounding box center [473, 130] width 446 height 10
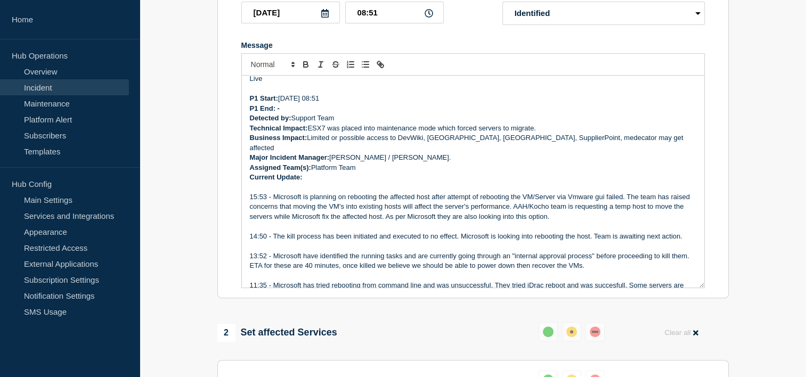
scroll to position [120, 0]
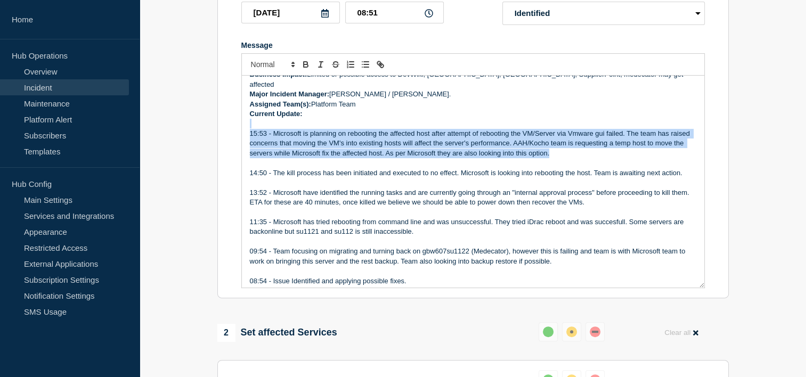
drag, startPoint x: 273, startPoint y: 124, endPoint x: 626, endPoint y: 146, distance: 354.4
click at [626, 146] on div "Incident Number: #1442022 Customer/Business Area Affected: AAH ALL Incident det…" at bounding box center [473, 182] width 462 height 212
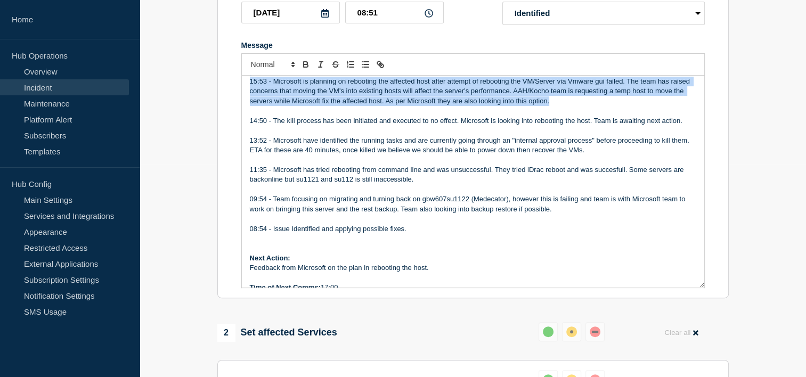
scroll to position [174, 0]
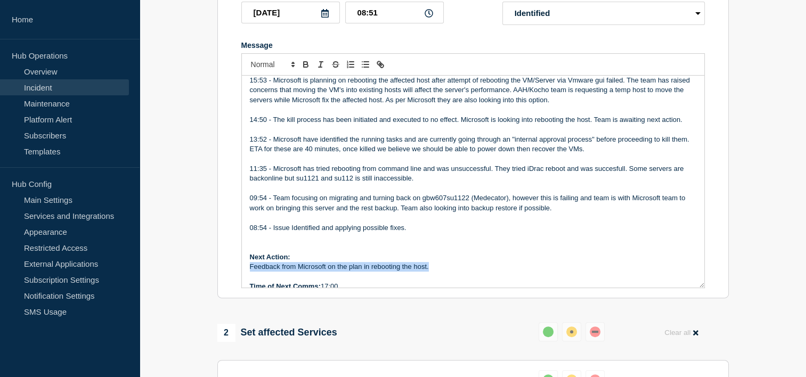
drag, startPoint x: 444, startPoint y: 262, endPoint x: 247, endPoint y: 264, distance: 197.7
click at [247, 264] on div "Incident Number: #1442022 Customer/Business Area Affected: AAH ALL Incident det…" at bounding box center [473, 182] width 462 height 212
drag, startPoint x: 356, startPoint y: 289, endPoint x: 245, endPoint y: 293, distance: 111.4
click at [245, 288] on div "Incident Number: #1442022 Customer/Business Area Affected: AAH ALL Incident det…" at bounding box center [473, 182] width 462 height 212
click at [471, 258] on p "Next Action:" at bounding box center [473, 258] width 446 height 10
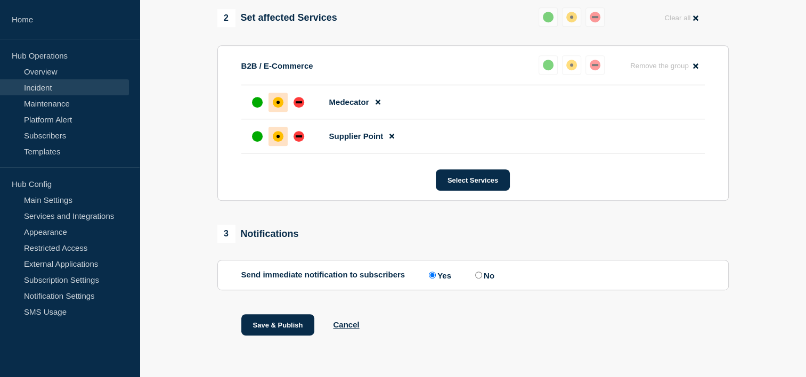
scroll to position [538, 0]
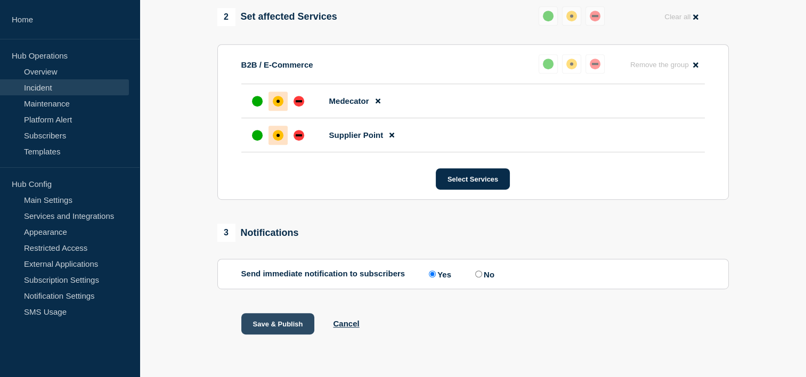
click at [256, 328] on button "Save & Publish" at bounding box center [278, 323] width 74 height 21
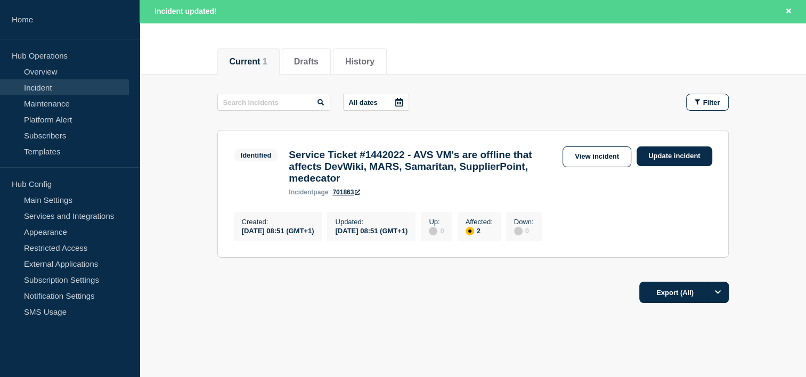
scroll to position [143, 0]
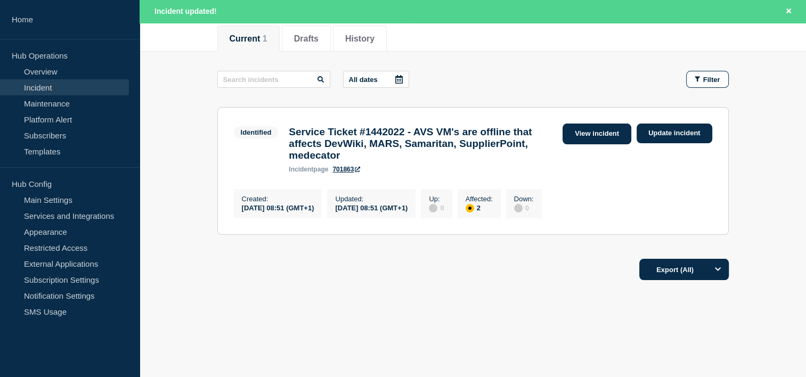
click at [594, 128] on link "View incident" at bounding box center [597, 134] width 69 height 21
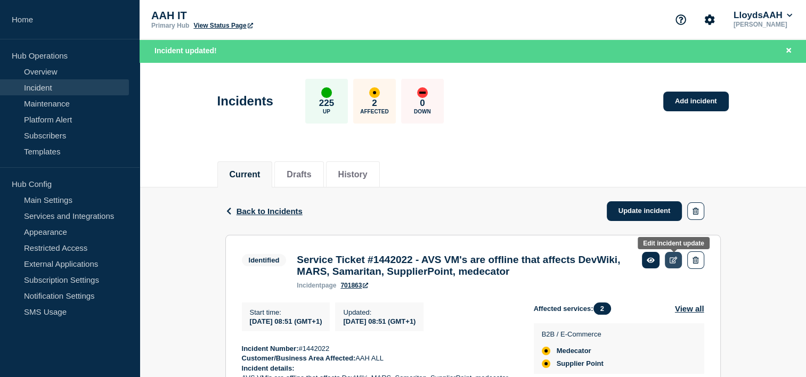
click at [674, 259] on icon at bounding box center [674, 260] width 8 height 7
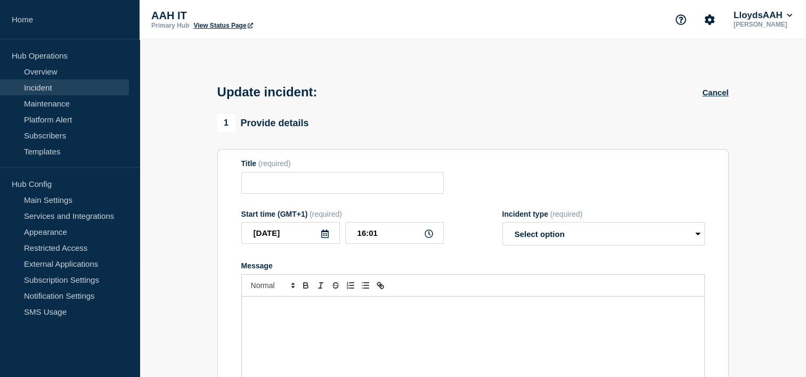
type input "Service Ticket #1442022 - AVS VM's are offline that affects DevWiki, MARS, Sama…"
type input "08:51"
select select "identified"
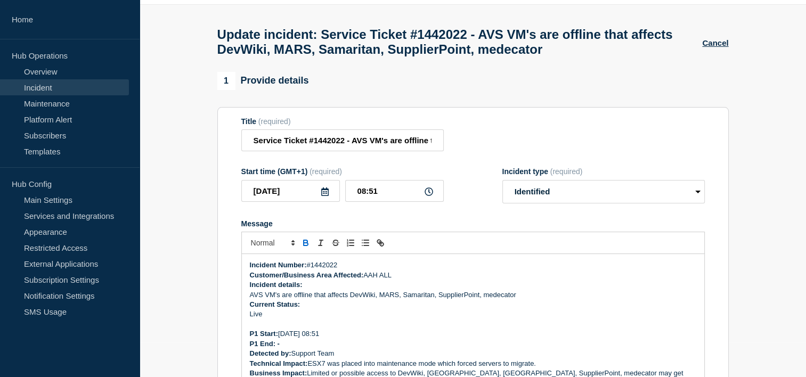
scroll to position [53, 0]
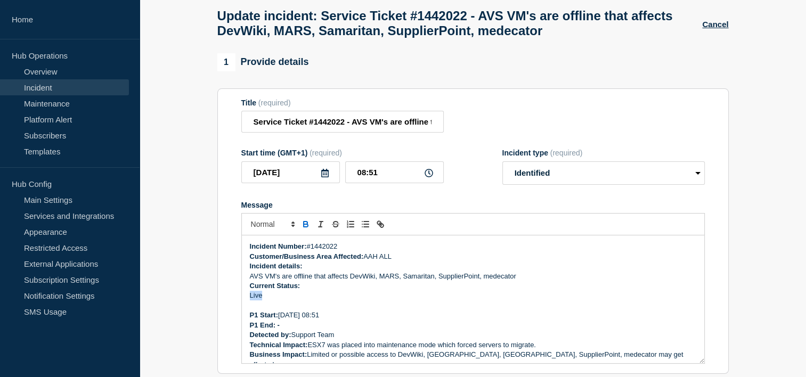
drag, startPoint x: 239, startPoint y: 299, endPoint x: 231, endPoint y: 298, distance: 8.1
click at [231, 298] on section "Title (required) Service Ticket #1442022 - AVS VM's are offline that affects De…" at bounding box center [472, 231] width 511 height 286
click at [556, 183] on select "Select option Investigating Identified Monitoring Resolved" at bounding box center [603, 172] width 202 height 23
click at [471, 192] on form "Title (required) Service Ticket #1442022 - AVS VM's are offline that affects De…" at bounding box center [472, 232] width 463 height 266
click at [473, 177] on div "Start time (GMT+1) (required) 2025-08-20 08:51 Incident type (required) Select …" at bounding box center [472, 167] width 463 height 36
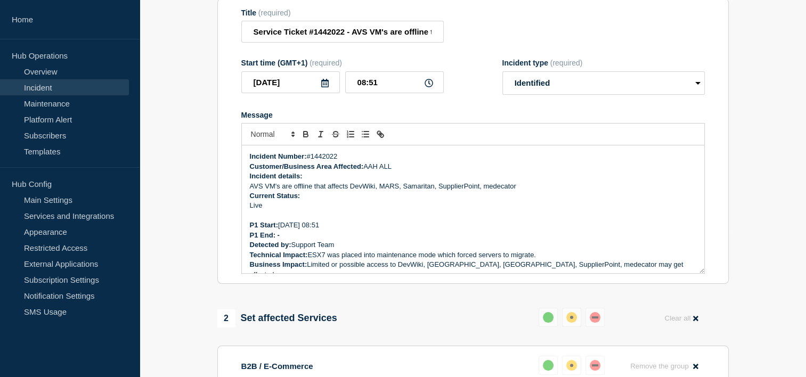
scroll to position [0, 0]
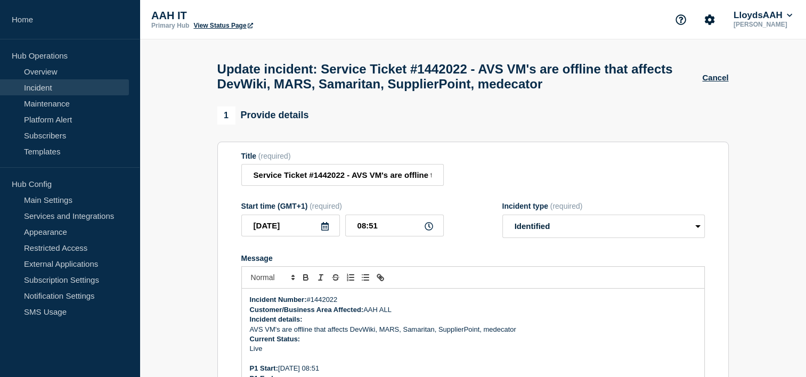
click at [525, 150] on section "Title (required) Service Ticket #1442022 - AVS VM's are offline that affects De…" at bounding box center [472, 285] width 511 height 286
click at [720, 81] on button "Cancel" at bounding box center [715, 77] width 26 height 9
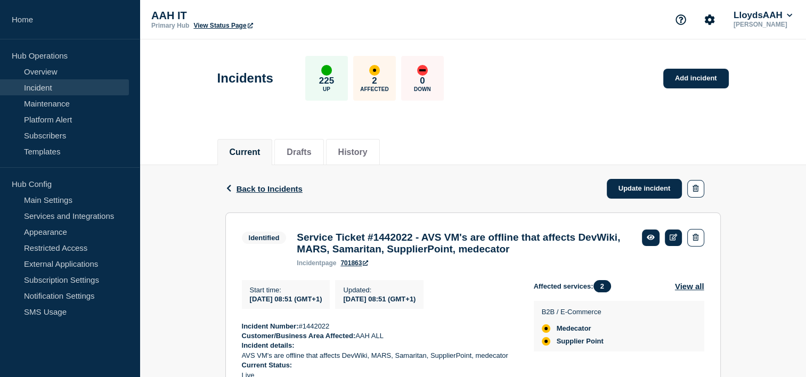
click at [494, 188] on div "Back Back to Incidents Update incident" at bounding box center [472, 188] width 495 height 47
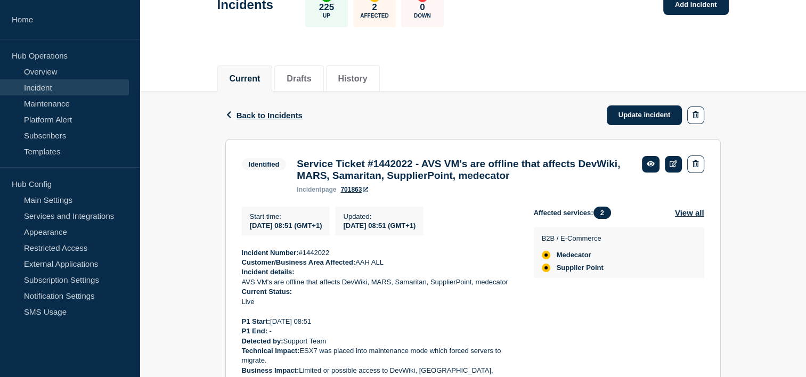
scroll to position [266, 0]
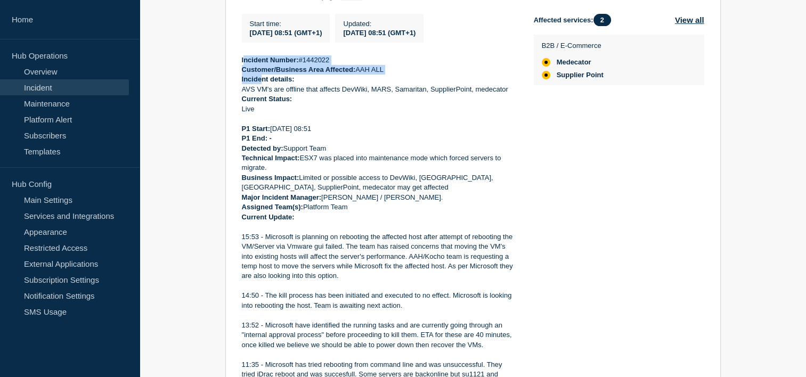
drag, startPoint x: 243, startPoint y: 64, endPoint x: 259, endPoint y: 80, distance: 22.6
click at [259, 80] on div "Incident Number: #1442022 Customer/Business Area Affected: AAH ALL Incident det…" at bounding box center [379, 281] width 275 height 452
drag, startPoint x: 259, startPoint y: 80, endPoint x: 241, endPoint y: 70, distance: 21.0
click at [242, 64] on strong "Incident Number:" at bounding box center [270, 60] width 57 height 8
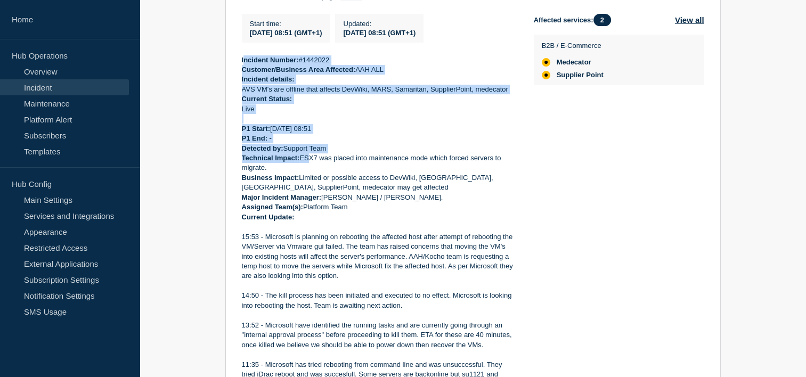
drag, startPoint x: 247, startPoint y: 72, endPoint x: 310, endPoint y: 164, distance: 111.3
click at [310, 164] on div "Incident Number: #1442022 Customer/Business Area Affected: AAH ALL Incident det…" at bounding box center [379, 281] width 275 height 452
drag, startPoint x: 310, startPoint y: 164, endPoint x: 234, endPoint y: 81, distance: 112.4
click at [231, 88] on section "Identified Service Ticket #1442022 - AVS VM's are offline that affects DevWiki,…" at bounding box center [472, 235] width 495 height 578
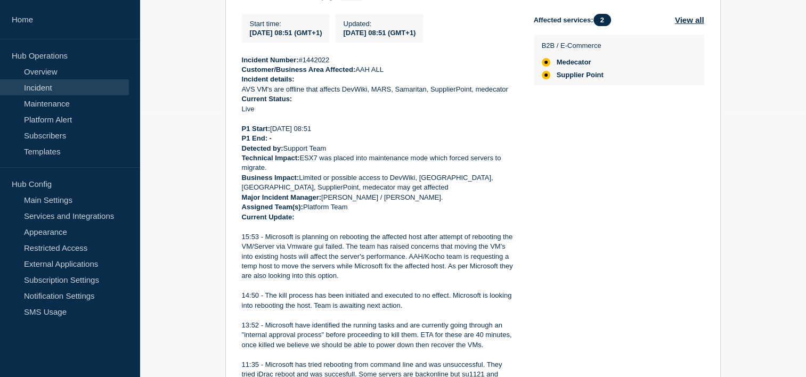
click at [239, 67] on section "Identified Service Ticket #1442022 - AVS VM's are offline that affects DevWiki,…" at bounding box center [472, 235] width 495 height 578
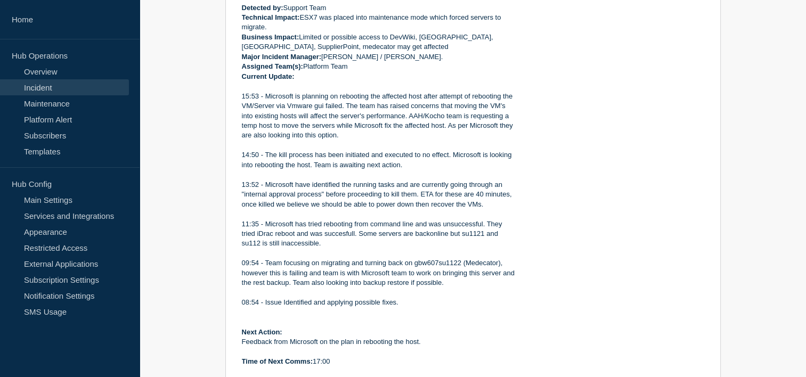
scroll to position [451, 0]
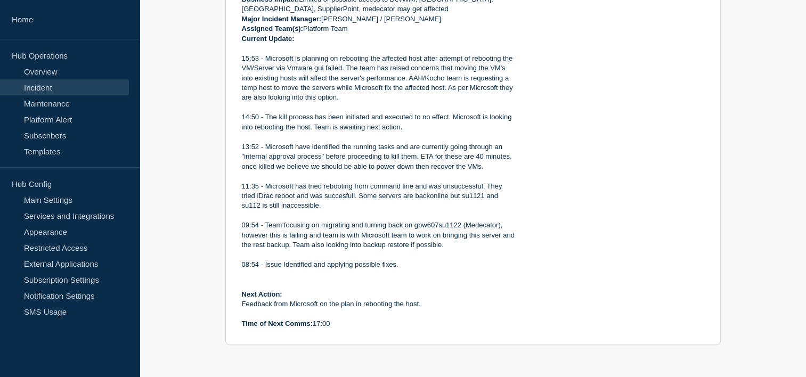
drag, startPoint x: 238, startPoint y: 65, endPoint x: 439, endPoint y: 362, distance: 359.0
copy div "Incident Number: #1442022 Customer/Business Area Affected: AAH ALL Incident det…"
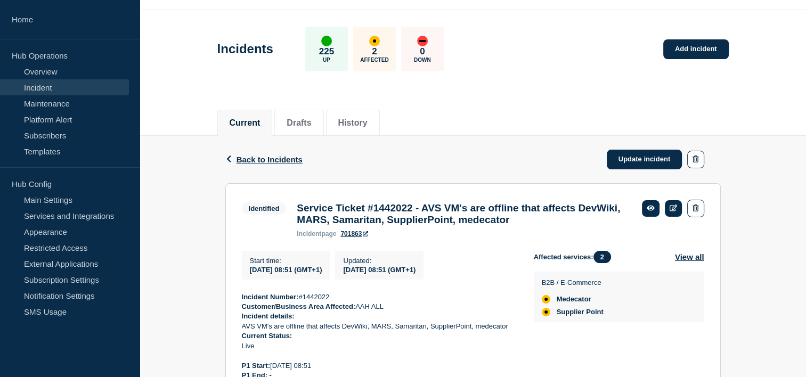
scroll to position [0, 0]
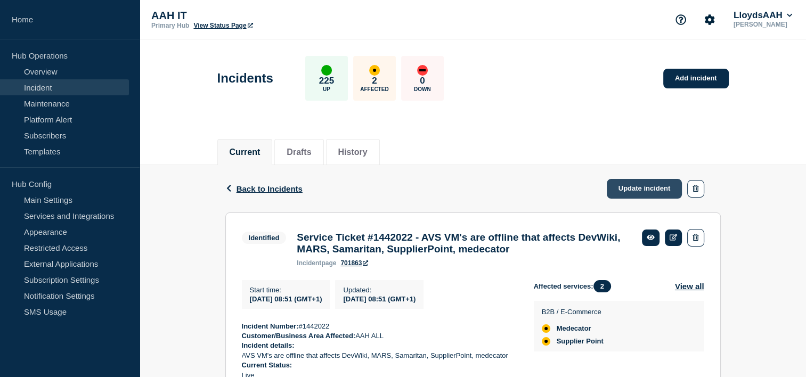
click at [637, 190] on link "Update incident" at bounding box center [645, 189] width 76 height 20
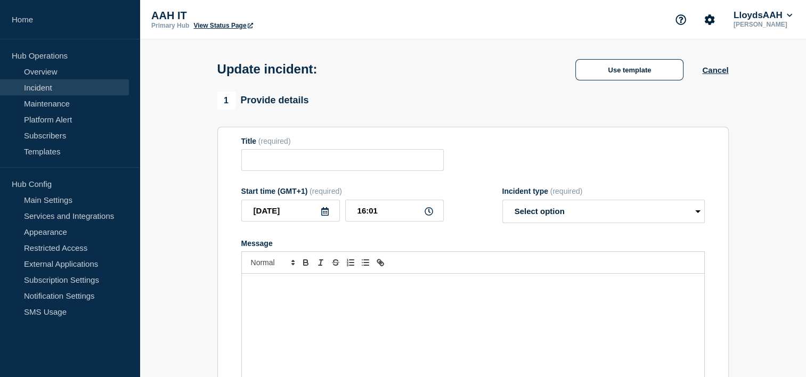
type input "Service Ticket #1442022 - AVS VM's are offline that affects DevWiki, MARS, Sama…"
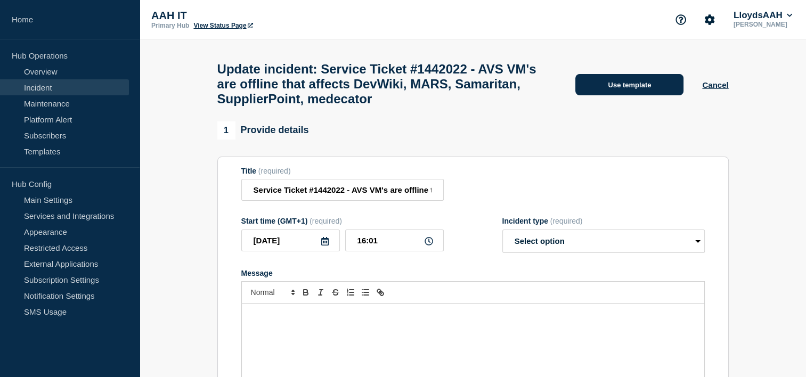
click at [620, 94] on button "Use template" at bounding box center [629, 84] width 108 height 21
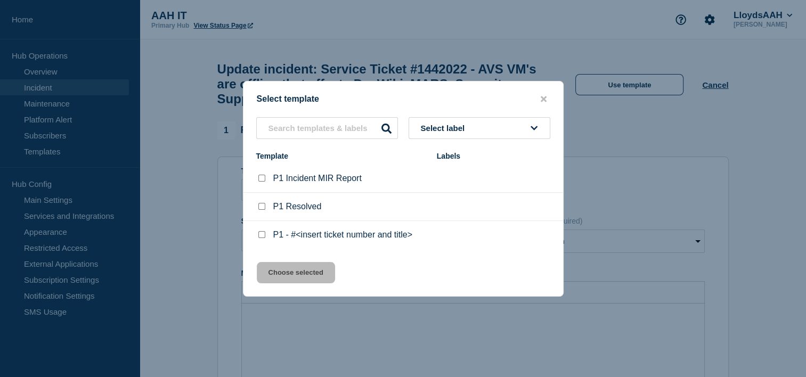
click at [259, 210] on input "P1 Resolved checkbox" at bounding box center [261, 206] width 7 height 7
checkbox input "true"
click at [299, 276] on button "Choose selected" at bounding box center [296, 272] width 78 height 21
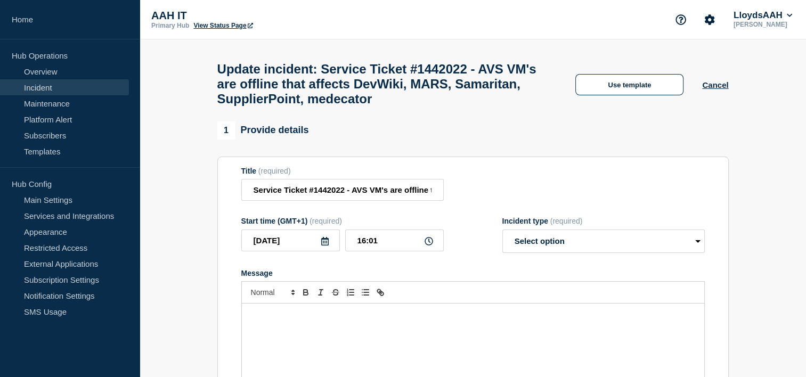
select select "monitoring"
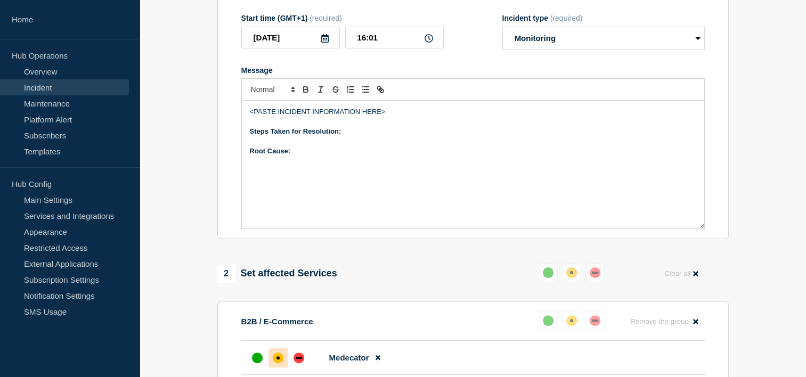
scroll to position [213, 0]
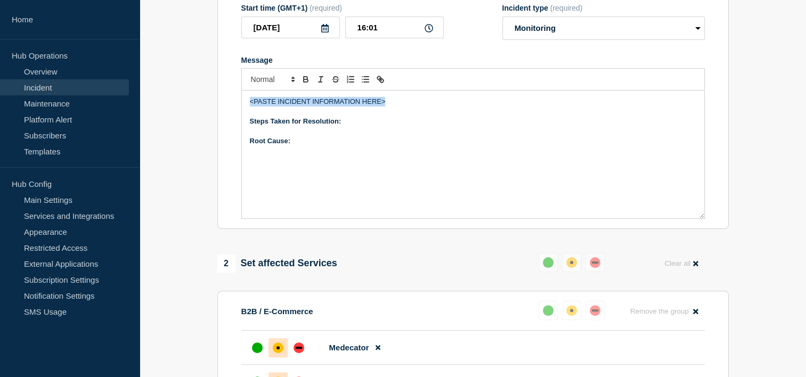
drag, startPoint x: 393, startPoint y: 129, endPoint x: 199, endPoint y: 119, distance: 194.7
click at [199, 119] on section "1 Provide details Title (required) Service Ticket #1442022 - AVS VM's are offli…" at bounding box center [473, 301] width 666 height 786
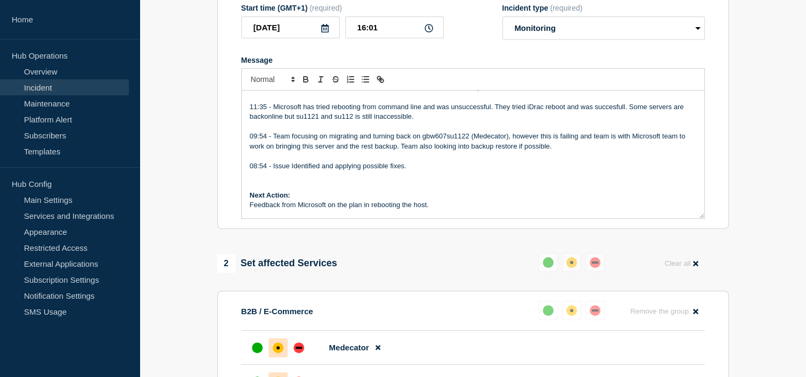
click at [360, 161] on p "Message" at bounding box center [473, 156] width 446 height 10
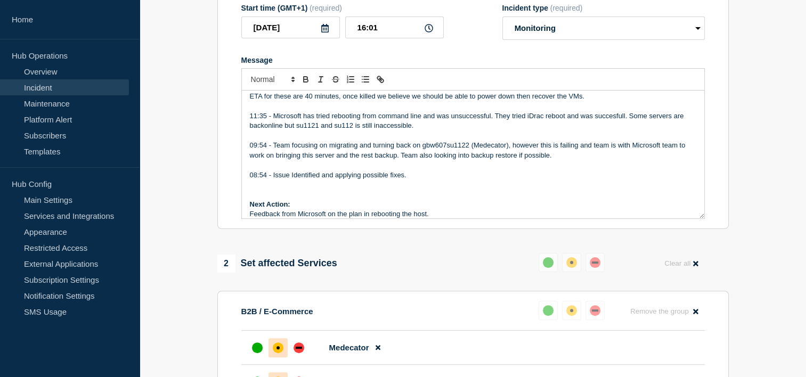
scroll to position [298, 0]
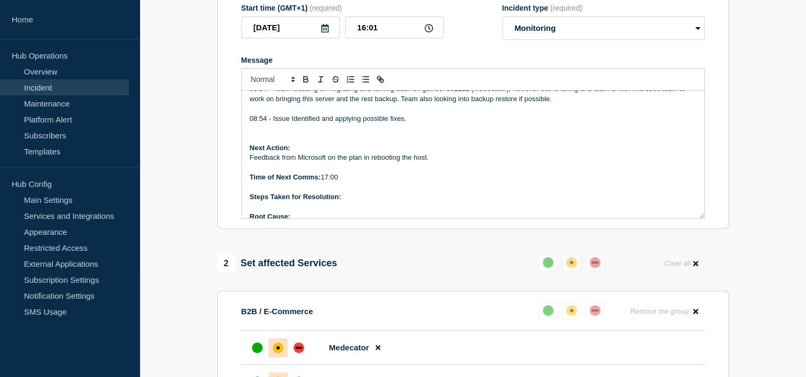
drag, startPoint x: 265, startPoint y: 153, endPoint x: 387, endPoint y: 199, distance: 130.1
click at [387, 199] on div "Incident Number: #1442022 Customer/Business Area Affected: AAH ALL Incident det…" at bounding box center [473, 155] width 462 height 128
drag, startPoint x: 287, startPoint y: 218, endPoint x: 342, endPoint y: 215, distance: 55.5
click at [341, 201] on strong "Steps Taken for Resolution:" at bounding box center [296, 197] width 92 height 8
click at [356, 202] on p "Steps Taken for Resolution:" at bounding box center [473, 197] width 446 height 10
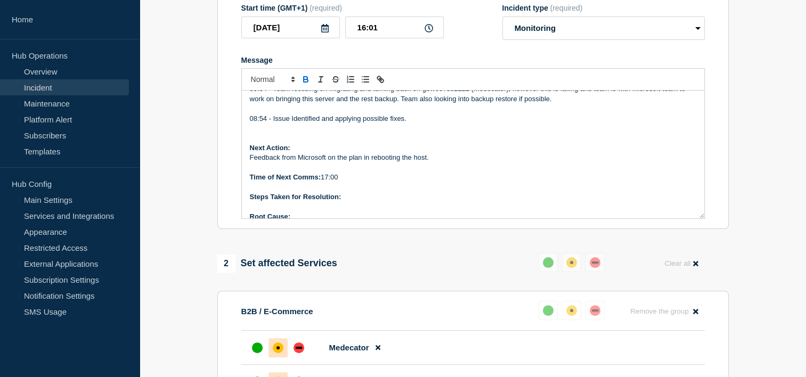
click at [316, 222] on p "Root Cause:" at bounding box center [473, 217] width 446 height 10
drag, startPoint x: 347, startPoint y: 200, endPoint x: 333, endPoint y: 183, distance: 21.6
click at [326, 182] on p "Time of Next Comms: 17:00" at bounding box center [473, 178] width 446 height 10
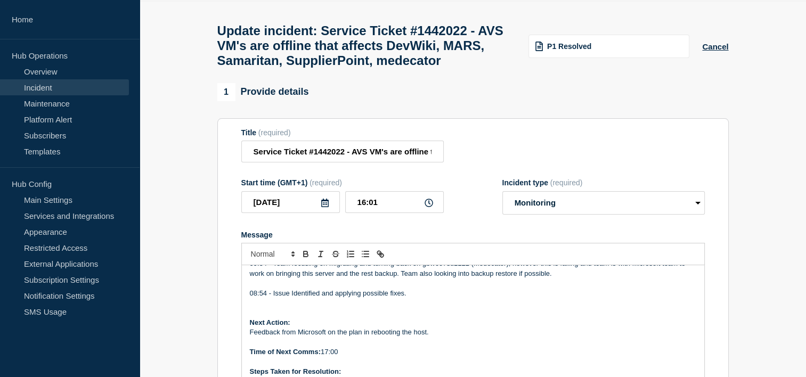
scroll to position [0, 0]
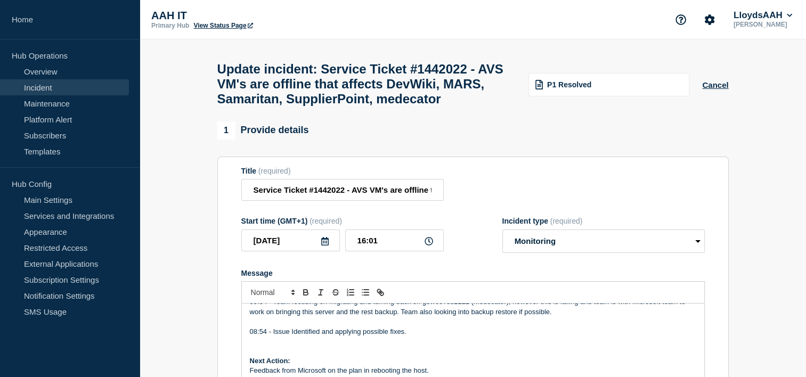
click at [710, 92] on div "P1 Resolved Cancel" at bounding box center [622, 84] width 213 height 25
click at [717, 89] on button "Cancel" at bounding box center [715, 84] width 26 height 9
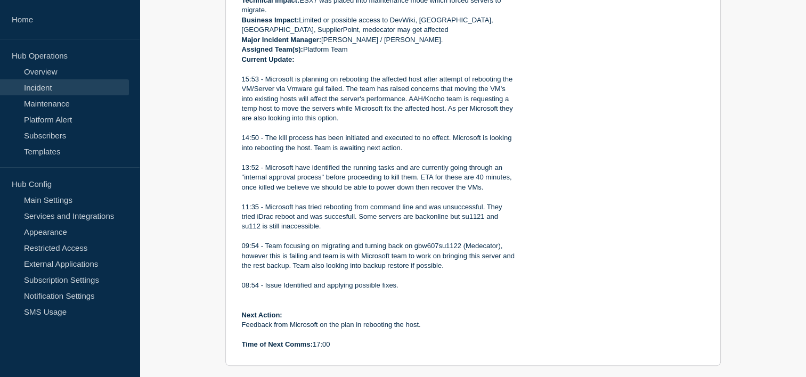
scroll to position [426, 0]
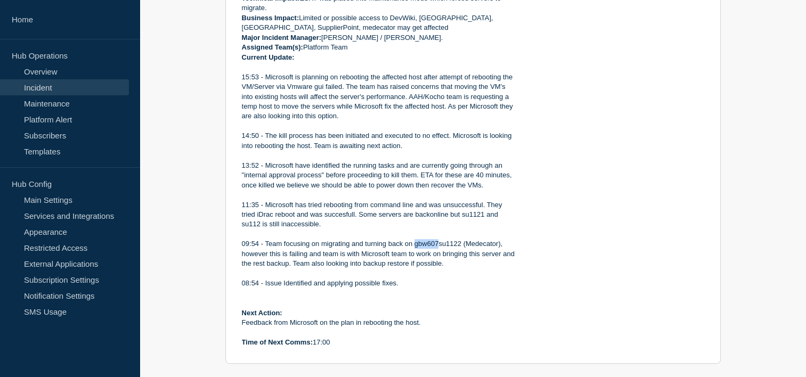
drag, startPoint x: 413, startPoint y: 247, endPoint x: 439, endPoint y: 254, distance: 26.6
click at [439, 254] on p "09:54 - Team focusing on migrating and turning back on gbw607su1122 (Medecator)…" at bounding box center [379, 253] width 275 height 29
drag, startPoint x: 439, startPoint y: 254, endPoint x: 347, endPoint y: 257, distance: 92.2
click at [347, 257] on p "09:54 - Team focusing on migrating and turning back on gbw607su1122 (Medecator)…" at bounding box center [379, 253] width 275 height 29
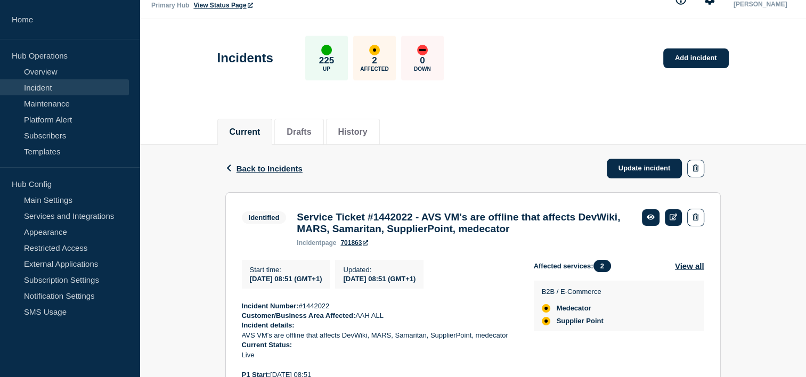
scroll to position [0, 0]
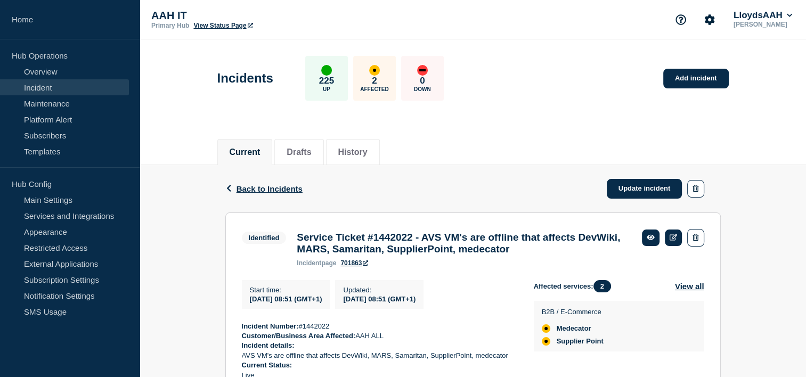
click at [578, 135] on div "Current Drafts History" at bounding box center [472, 146] width 511 height 36
click at [467, 132] on div "Current Drafts History" at bounding box center [472, 146] width 511 height 36
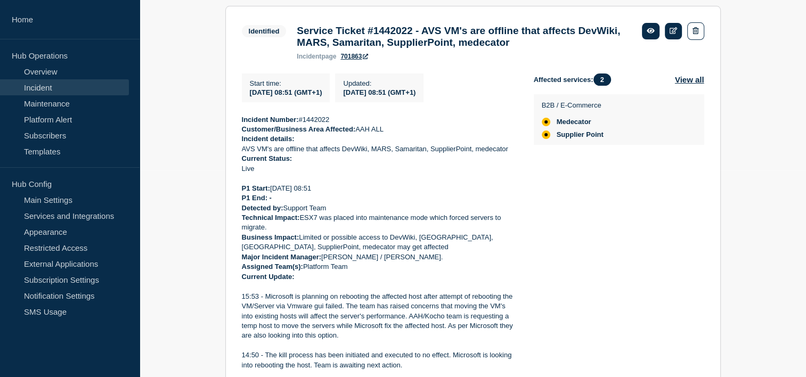
scroll to position [266, 0]
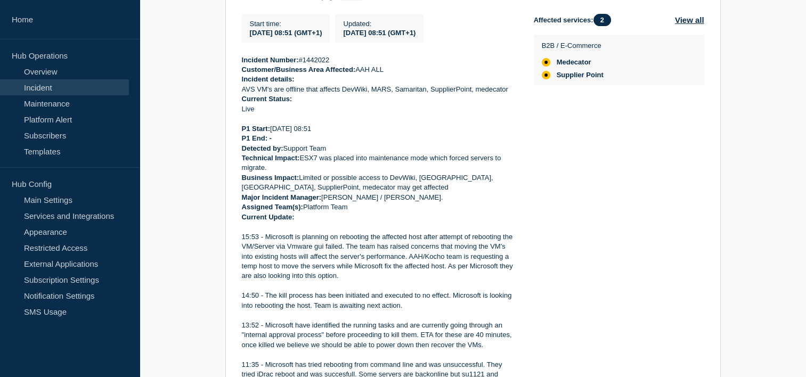
click at [457, 188] on p "Business Impact: Limited or possible access to DevWiki, MARS, Samaritan, Suppli…" at bounding box center [379, 183] width 275 height 20
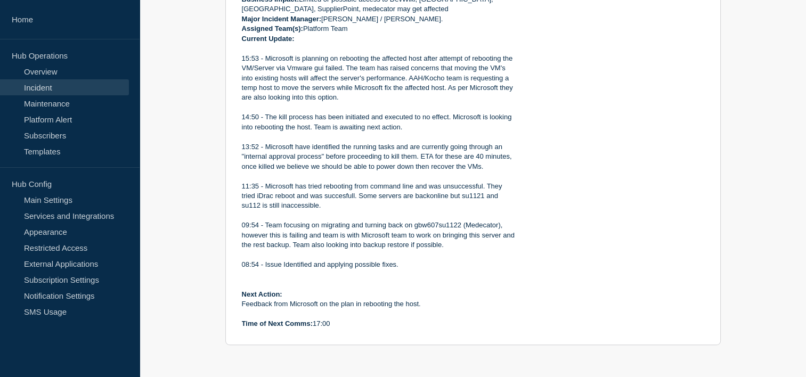
scroll to position [451, 0]
click at [434, 192] on p "11:35 - Microsoft has tried rebooting from command line and was unsuccessful. T…" at bounding box center [379, 196] width 275 height 29
click at [428, 183] on p "11:35 - Microsoft has tried rebooting from command line and was unsuccessful. T…" at bounding box center [379, 196] width 275 height 29
click at [315, 151] on p "13:52 - Microsoft have identified the running tasks and are currently going thr…" at bounding box center [379, 156] width 275 height 29
click at [318, 97] on p "15:53 - Microsoft is planning on rebooting the affected host after attempt of r…" at bounding box center [379, 78] width 275 height 49
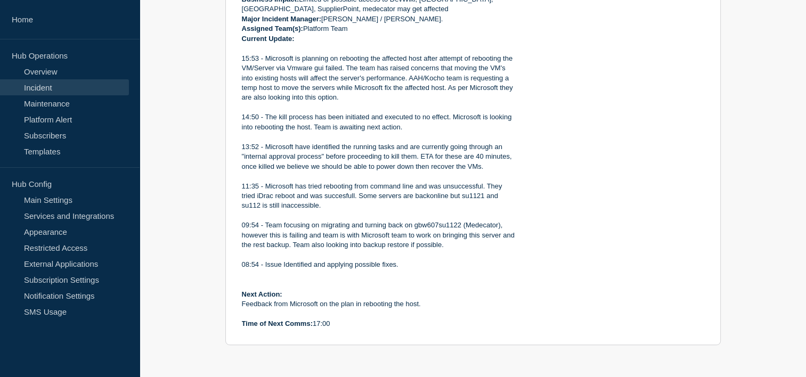
scroll to position [398, 0]
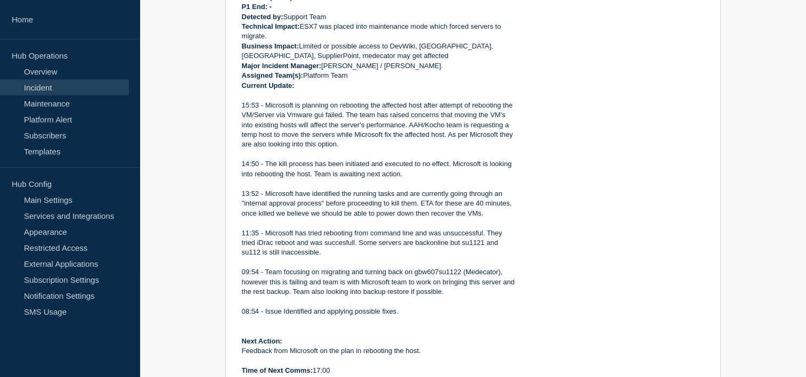
click at [367, 179] on p "14:50 - The kill process has been initiated and executed to no effect. Microsof…" at bounding box center [379, 169] width 275 height 20
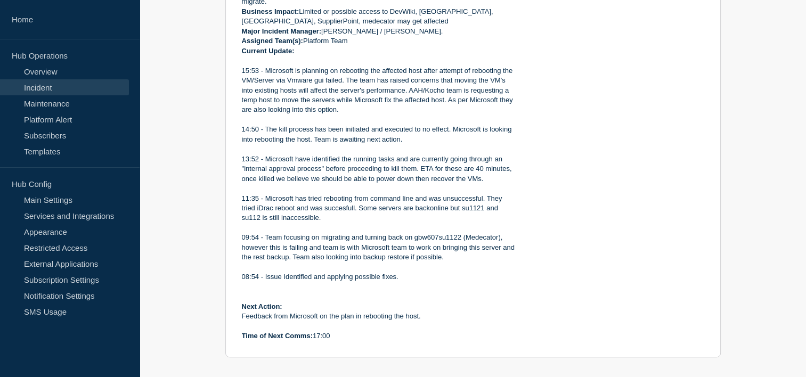
scroll to position [451, 0]
